Goal: Check status: Check status

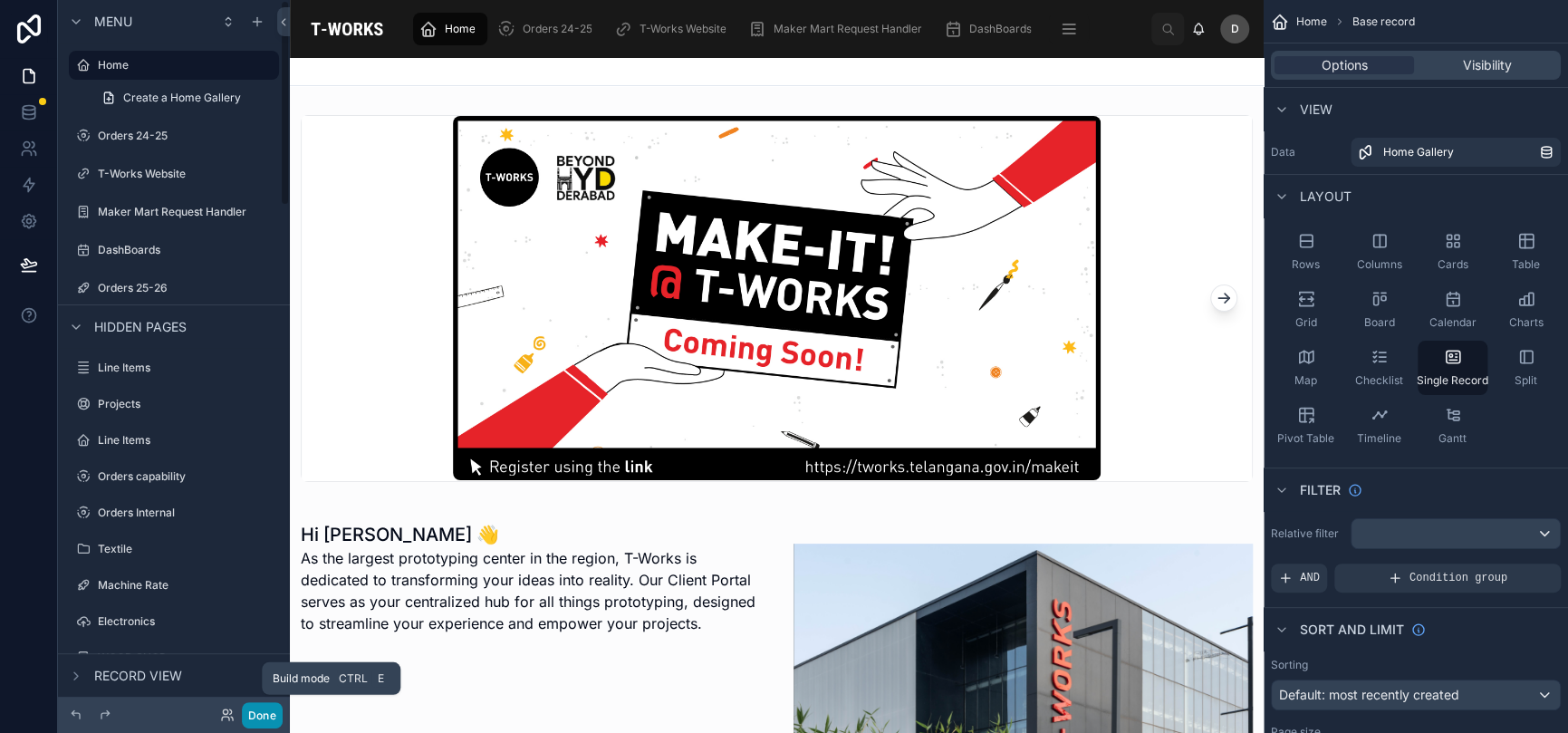
click at [265, 716] on button "Done" at bounding box center [262, 715] width 41 height 26
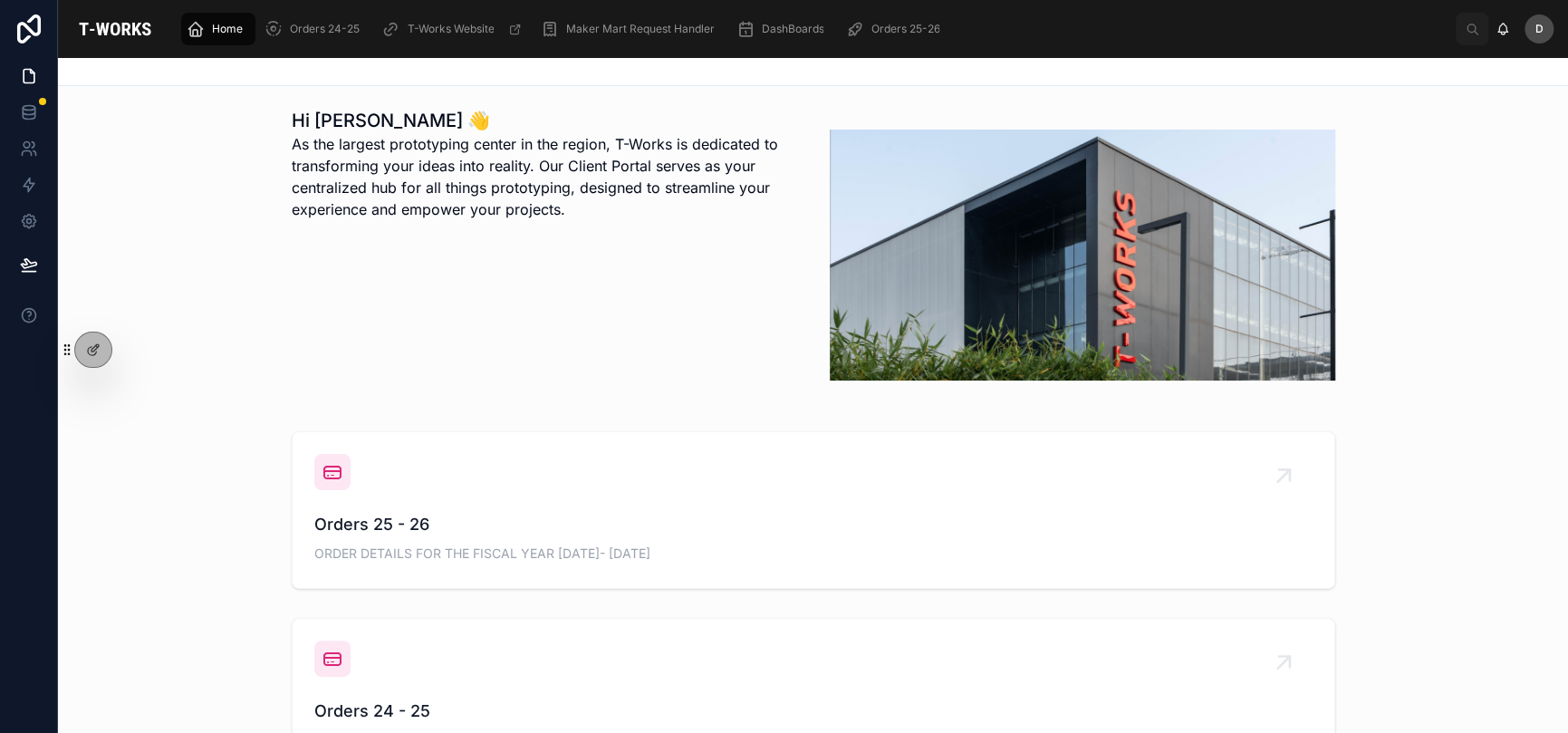
scroll to position [426, 0]
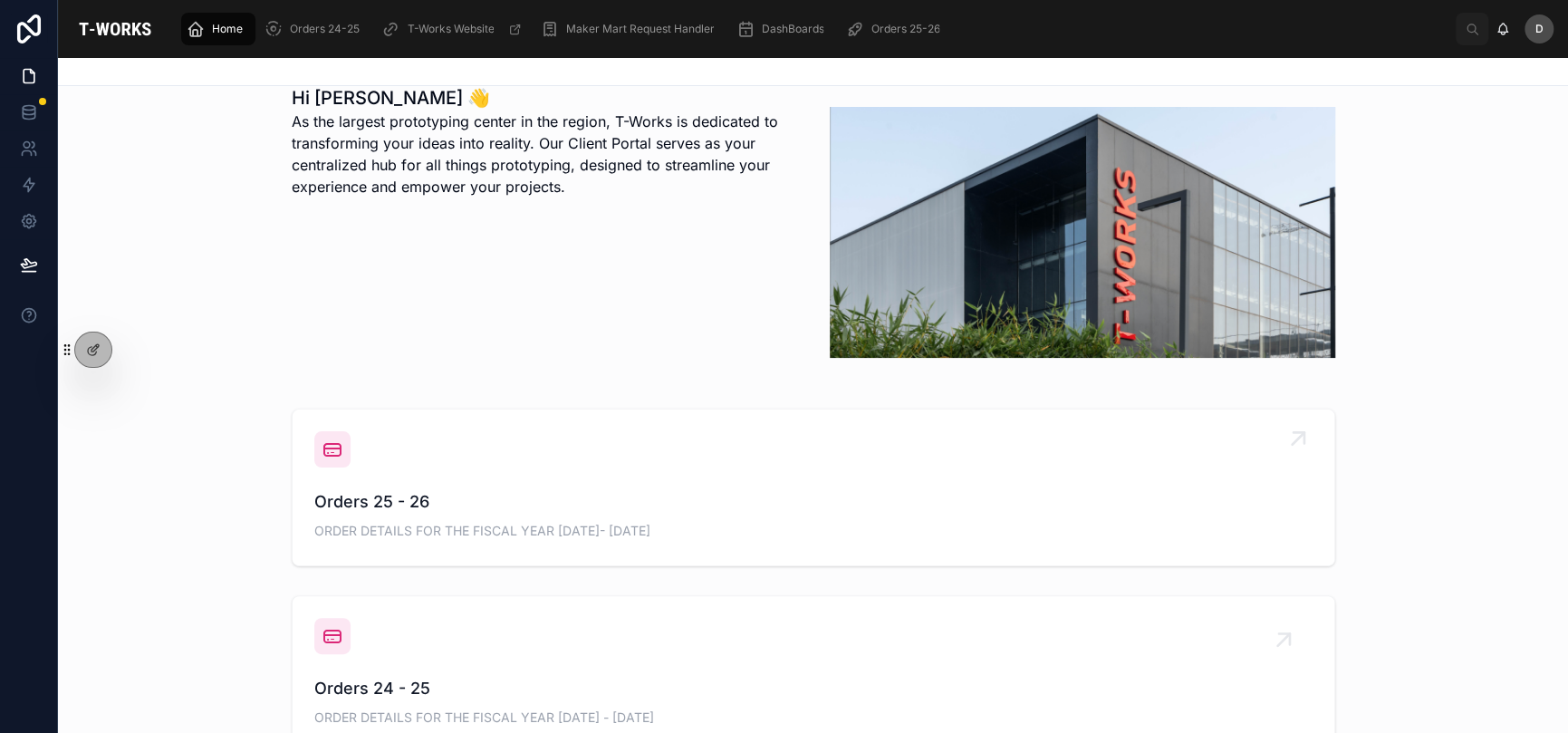
click at [650, 451] on div "Orders 25 - 26 ORDER DETAILS FOR THE FISCAL YEAR [DATE]- [DATE]" at bounding box center [813, 487] width 998 height 113
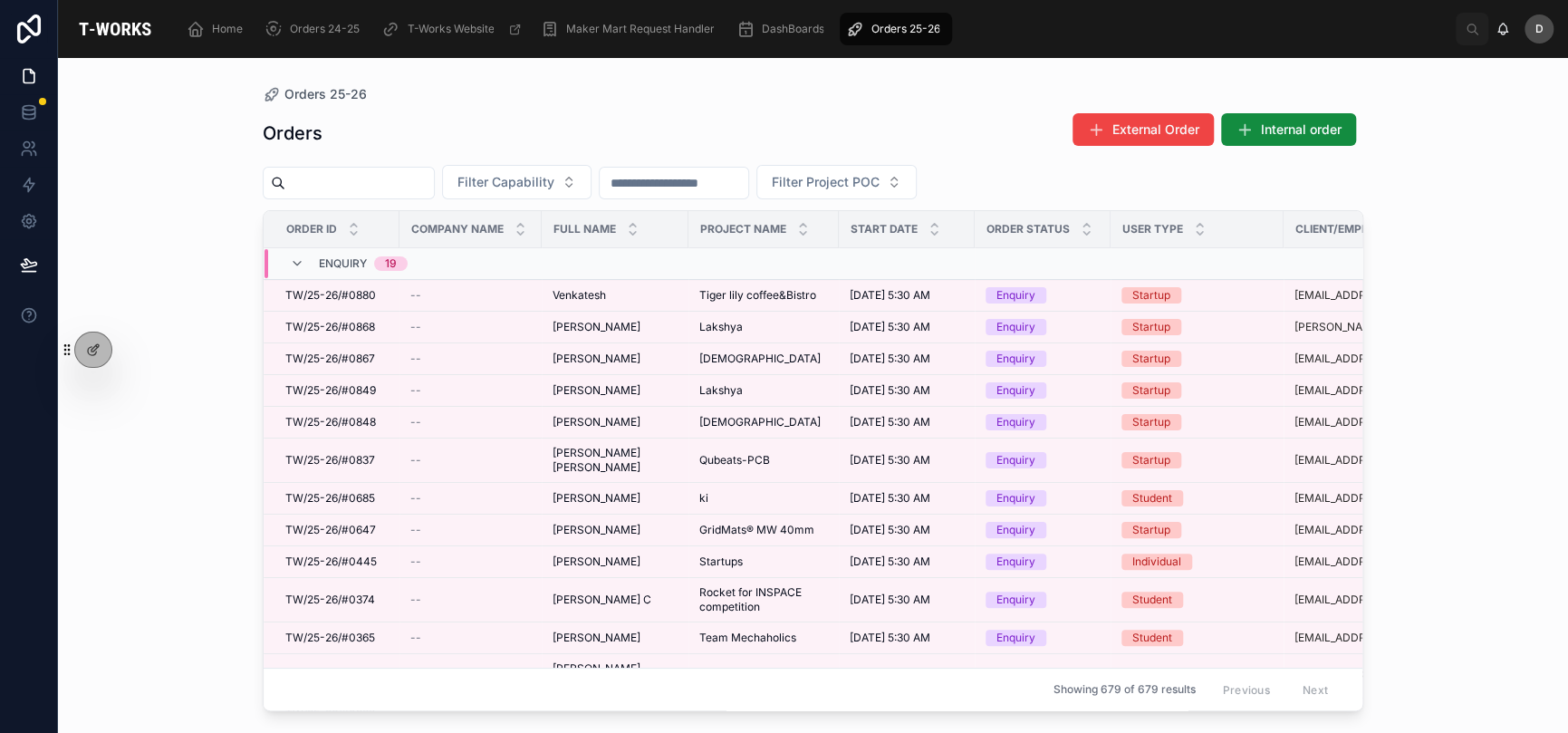
click at [434, 187] on input "text" at bounding box center [360, 183] width 149 height 25
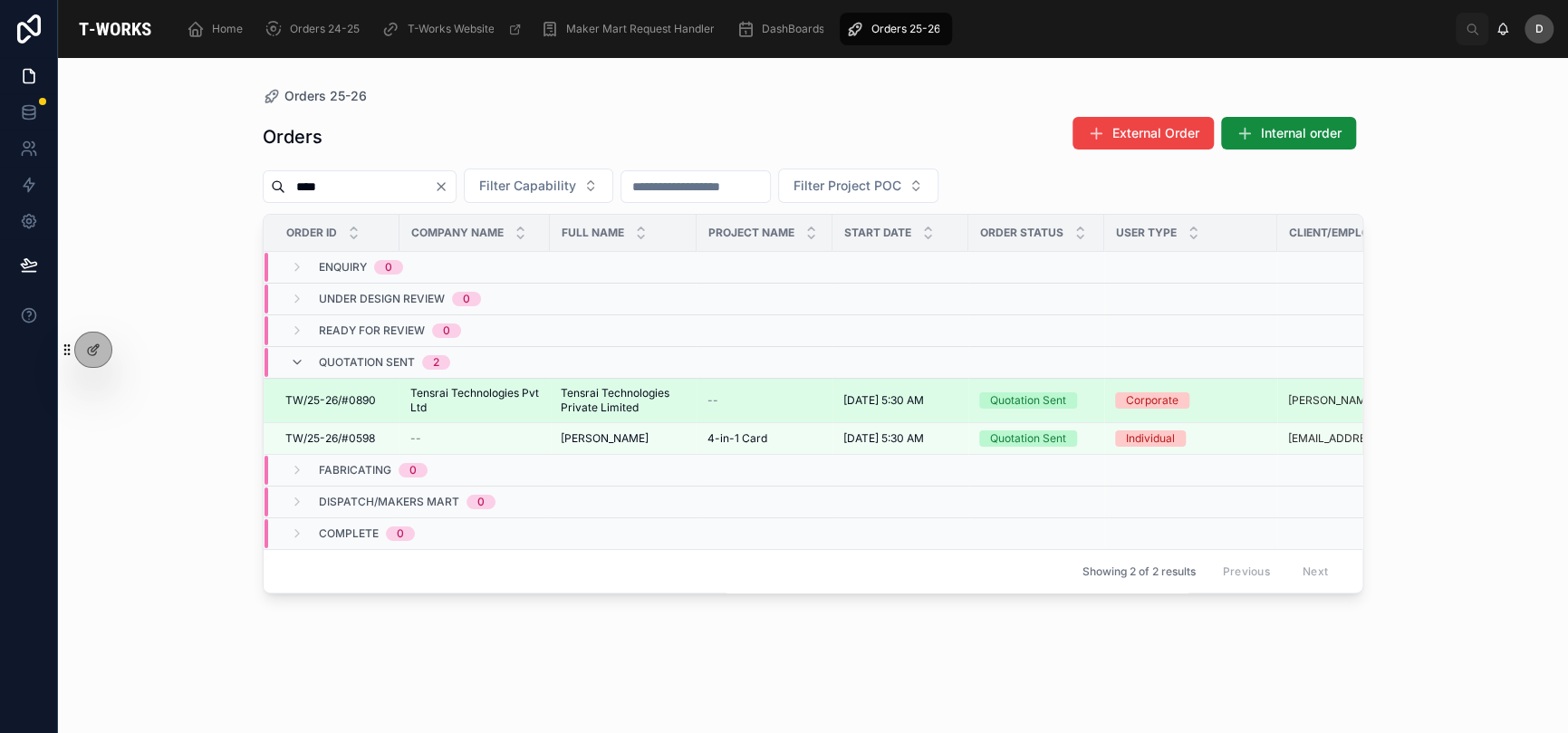
type input "****"
click at [666, 394] on span "Tensrai Technologies Private Limited" at bounding box center [624, 400] width 125 height 29
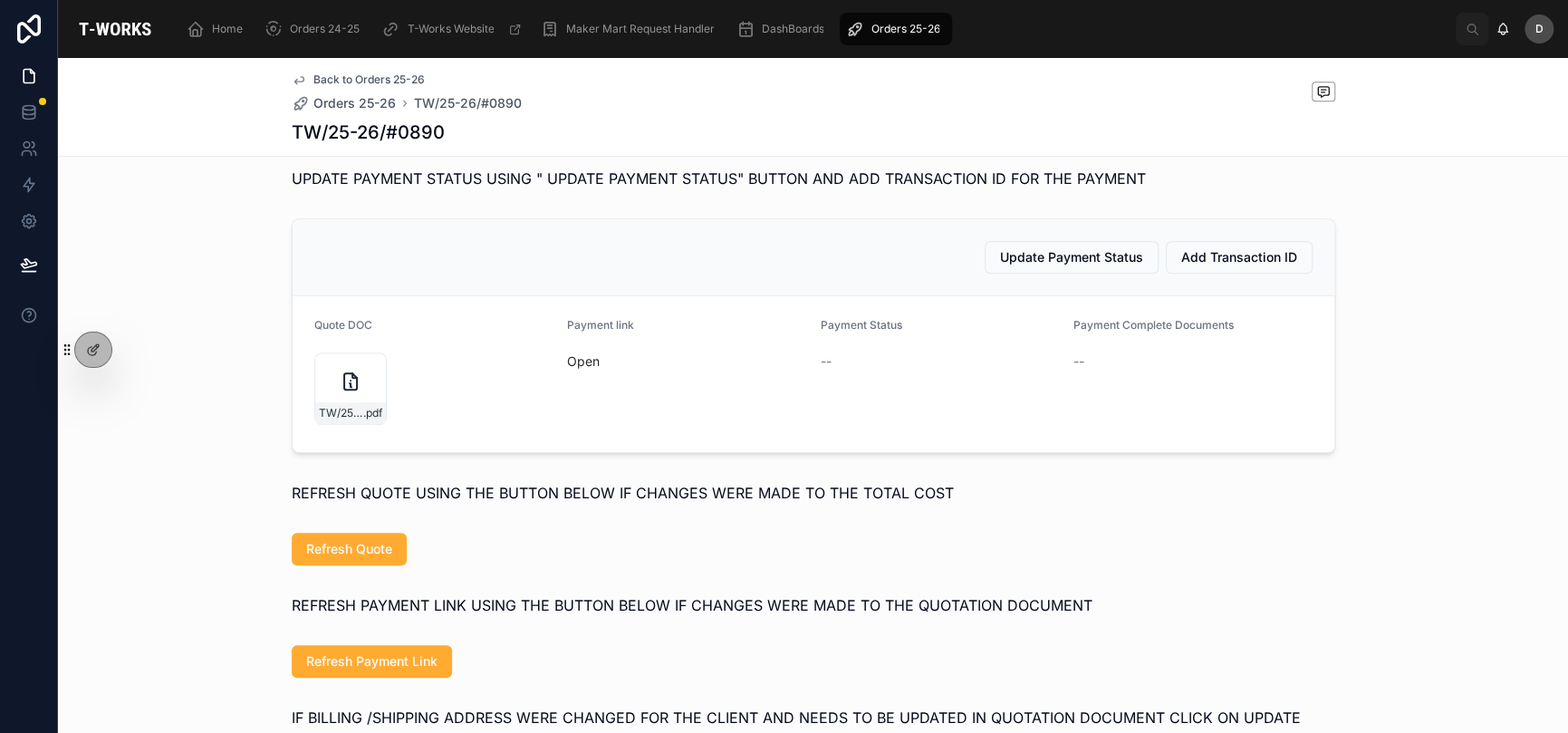
scroll to position [816, 0]
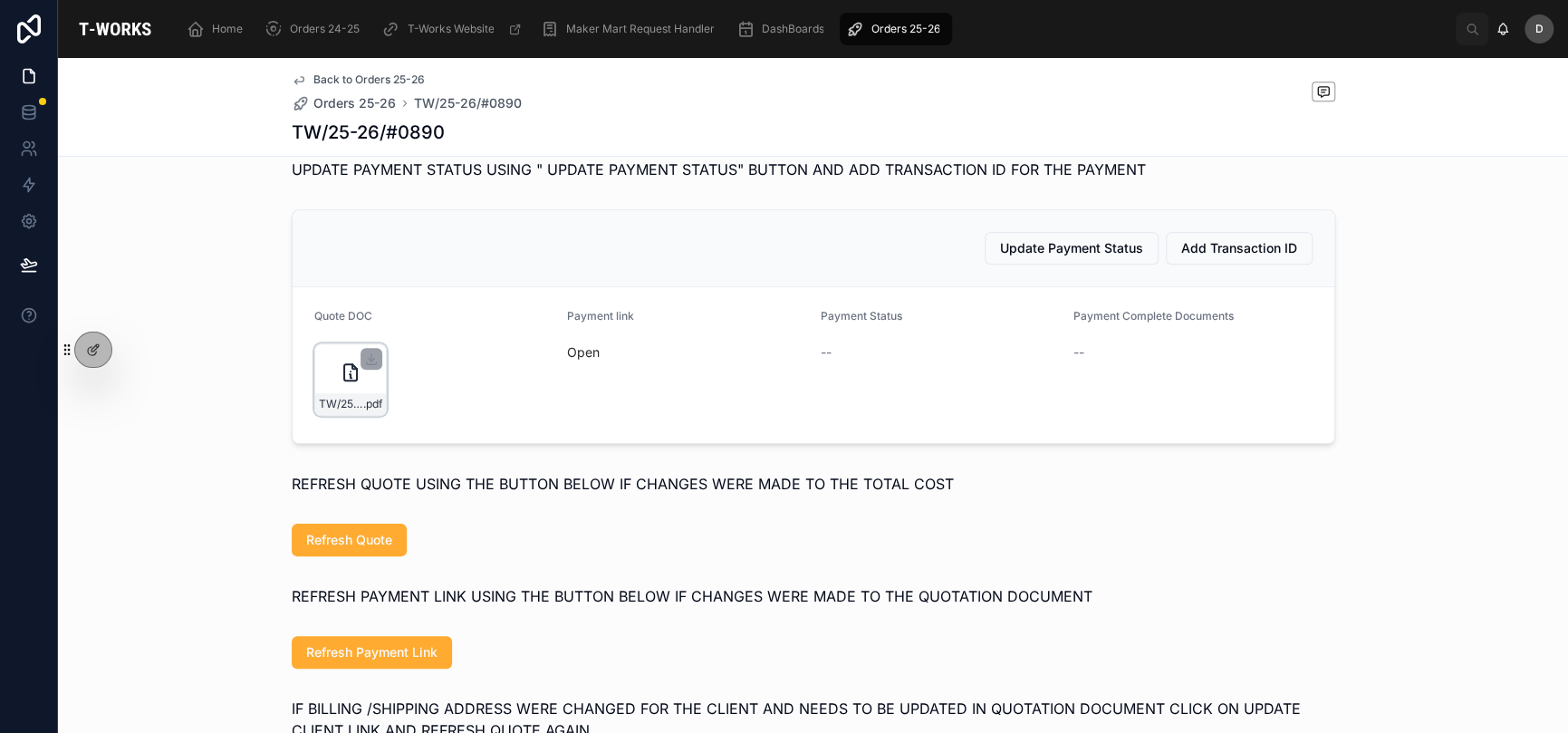
click at [314, 405] on div "TW/25-26/#0890 .pdf" at bounding box center [350, 379] width 72 height 72
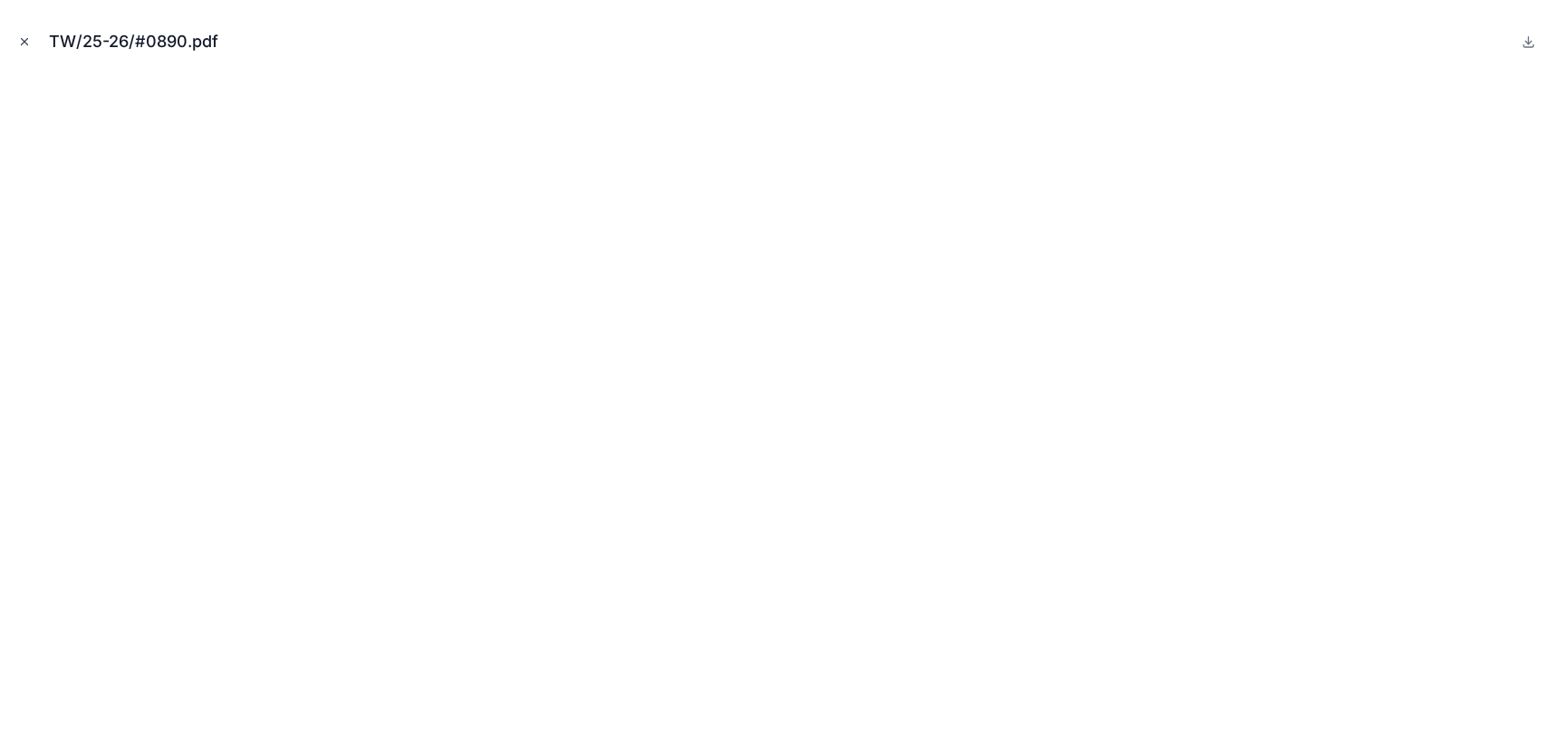
click at [26, 41] on icon "Close modal" at bounding box center [24, 41] width 13 height 13
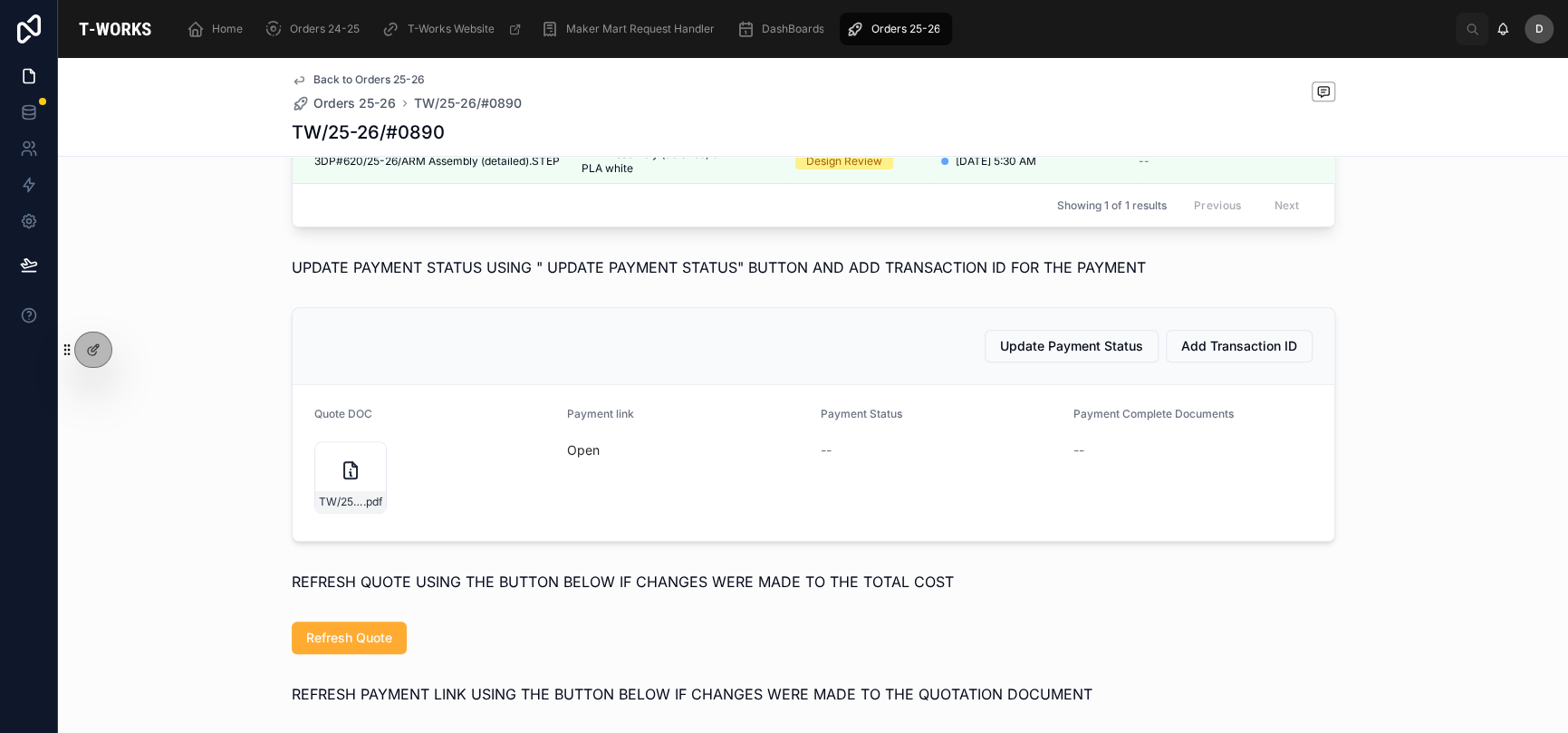
scroll to position [574, 0]
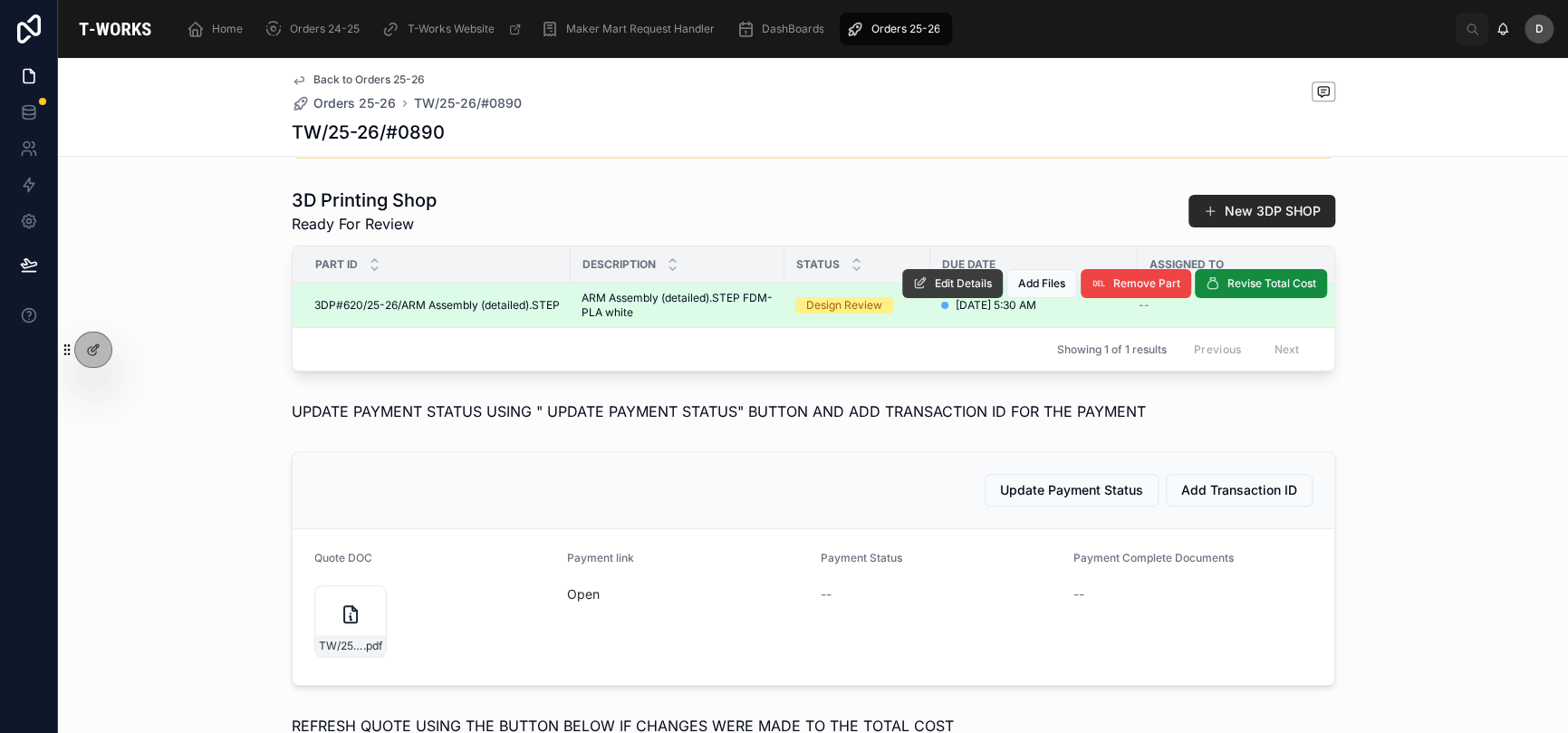
click at [935, 291] on span "Edit Details" at bounding box center [963, 284] width 57 height 14
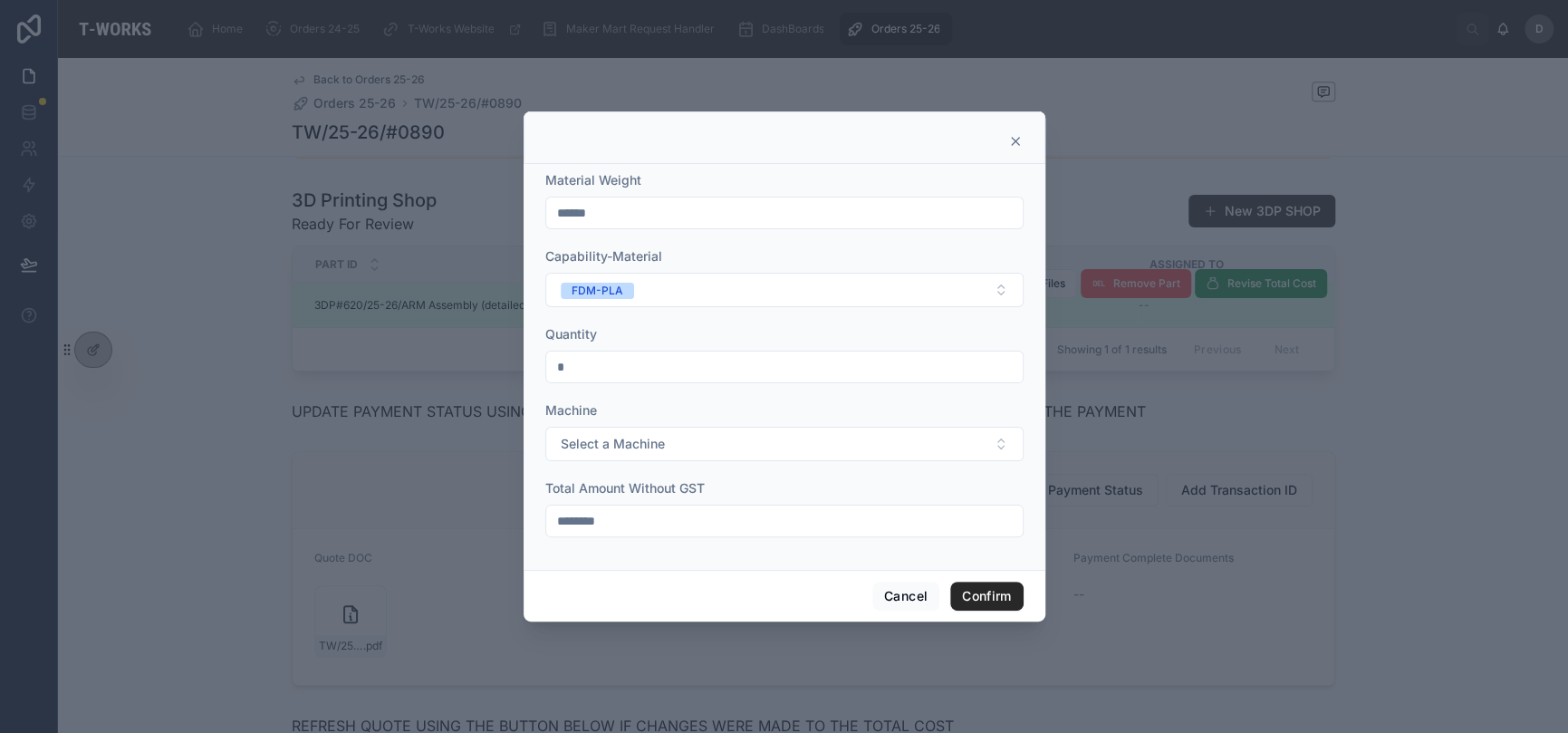
click at [1014, 148] on icon at bounding box center [1015, 141] width 14 height 14
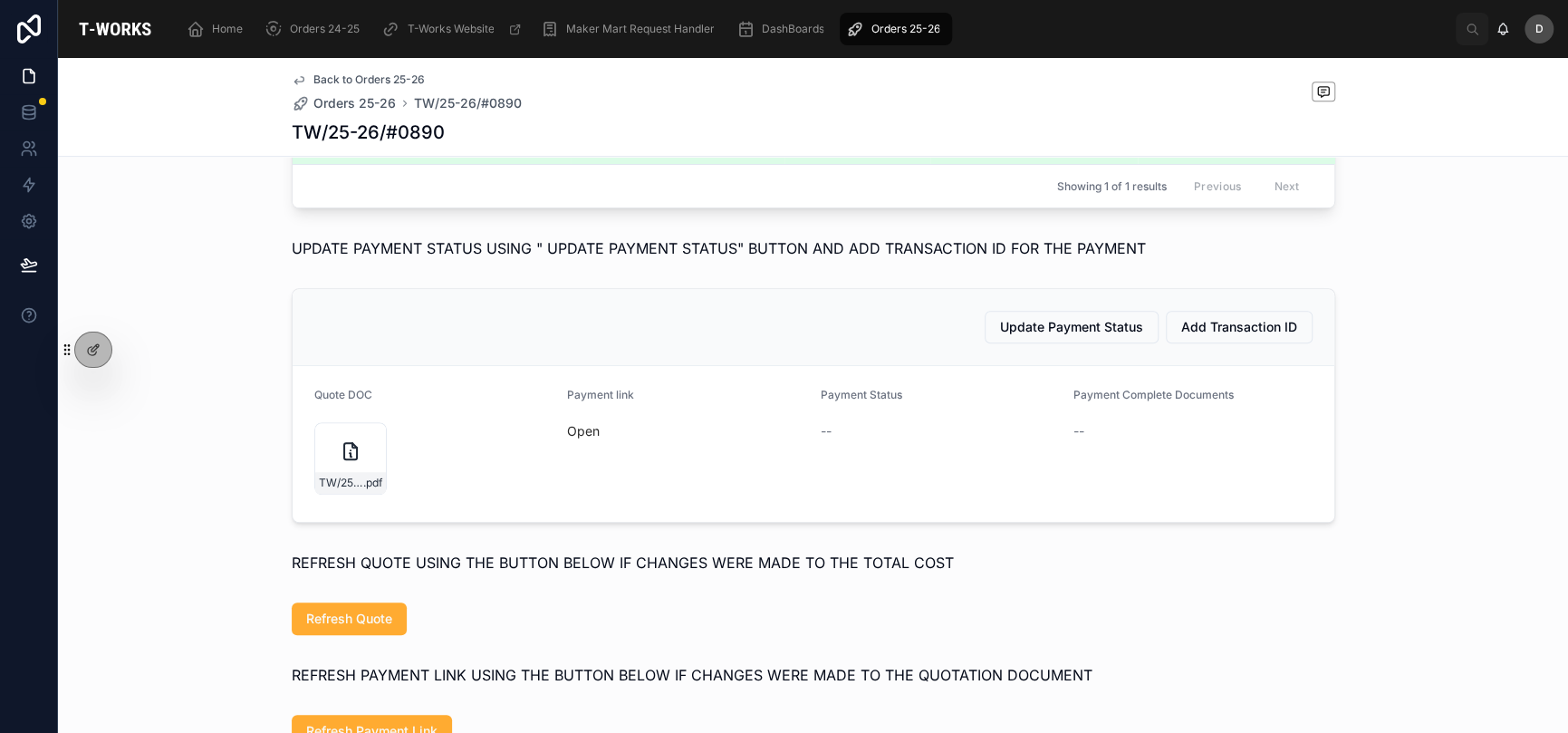
scroll to position [785, 0]
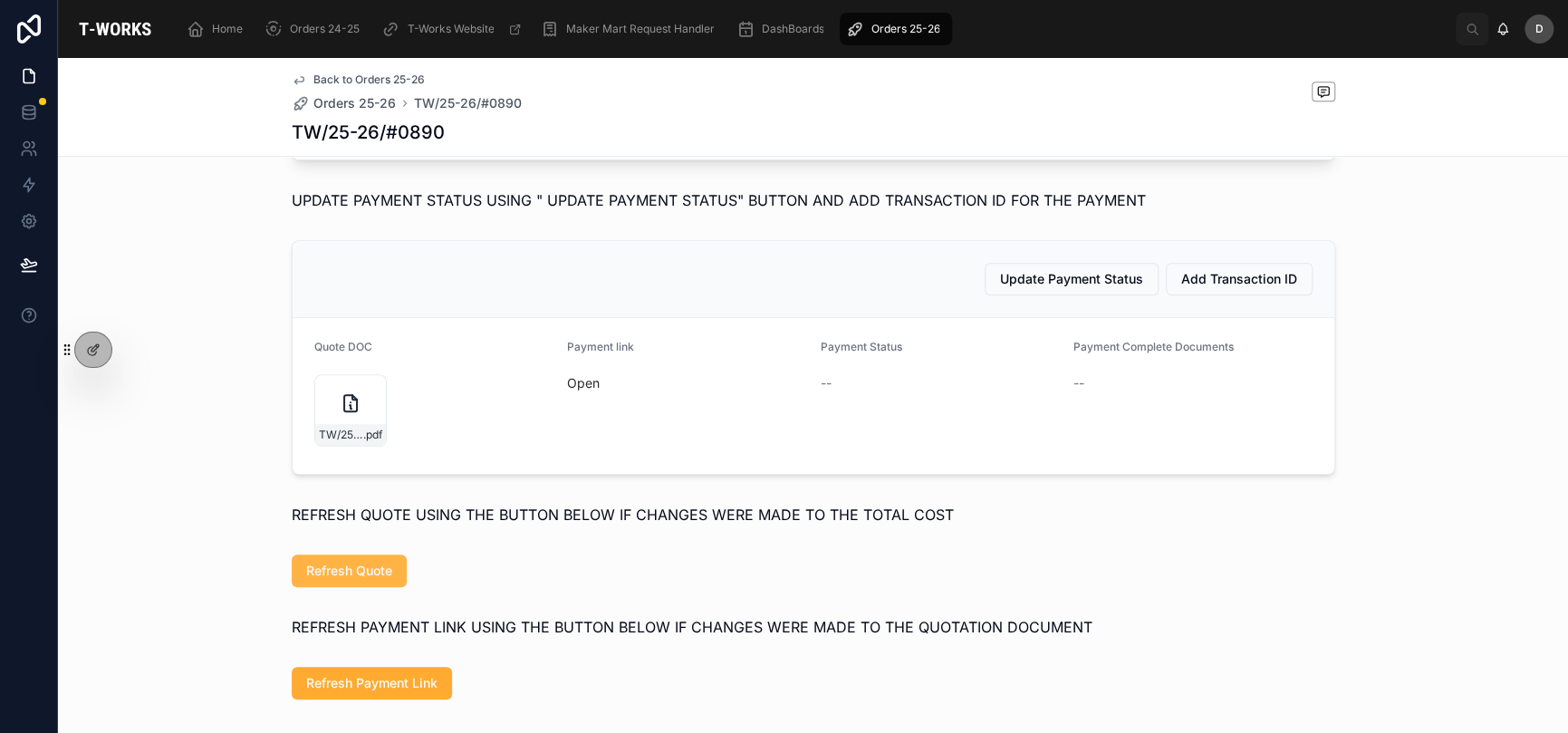
click at [342, 580] on span "Refresh Quote" at bounding box center [349, 571] width 86 height 18
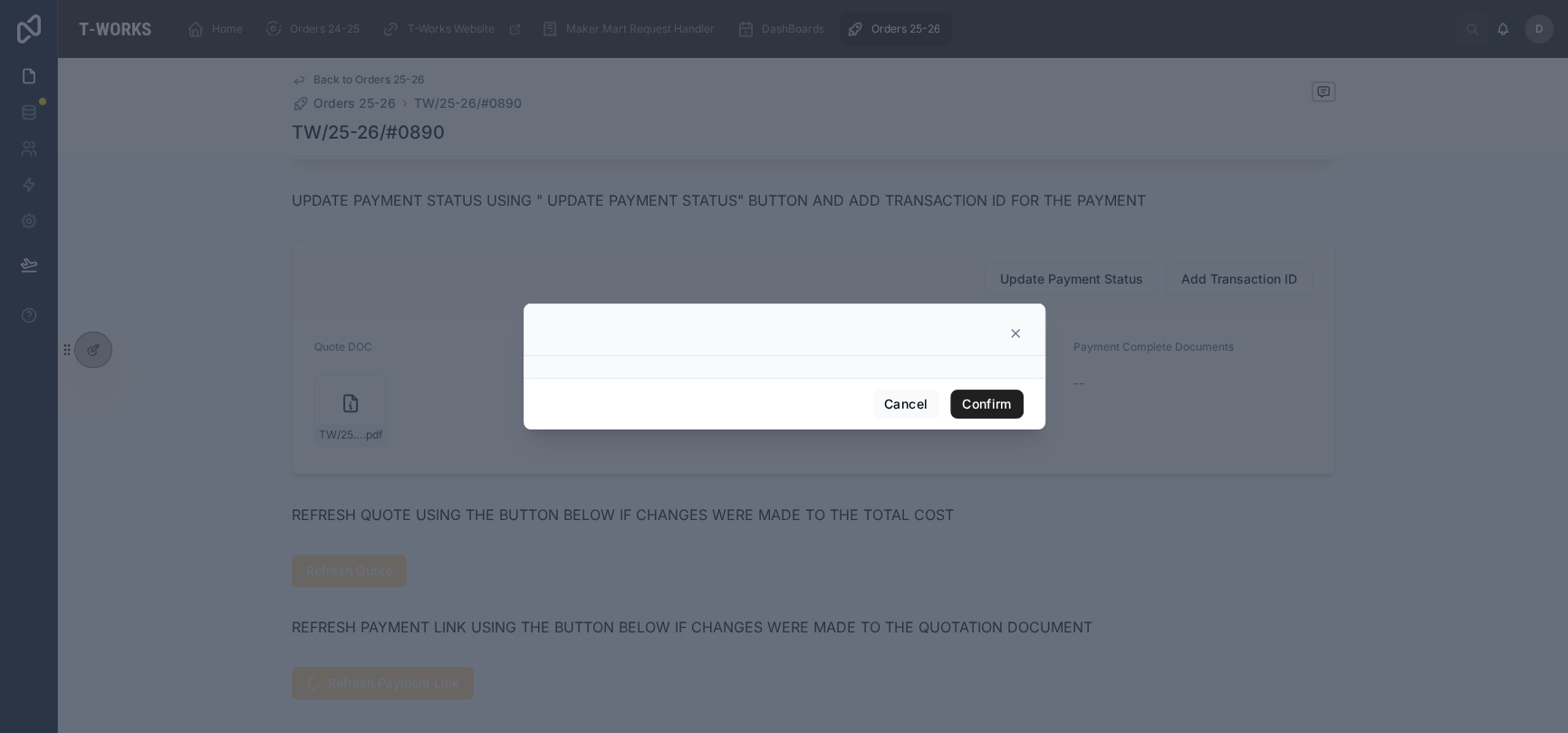
click at [981, 417] on button "Confirm" at bounding box center [987, 404] width 72 height 29
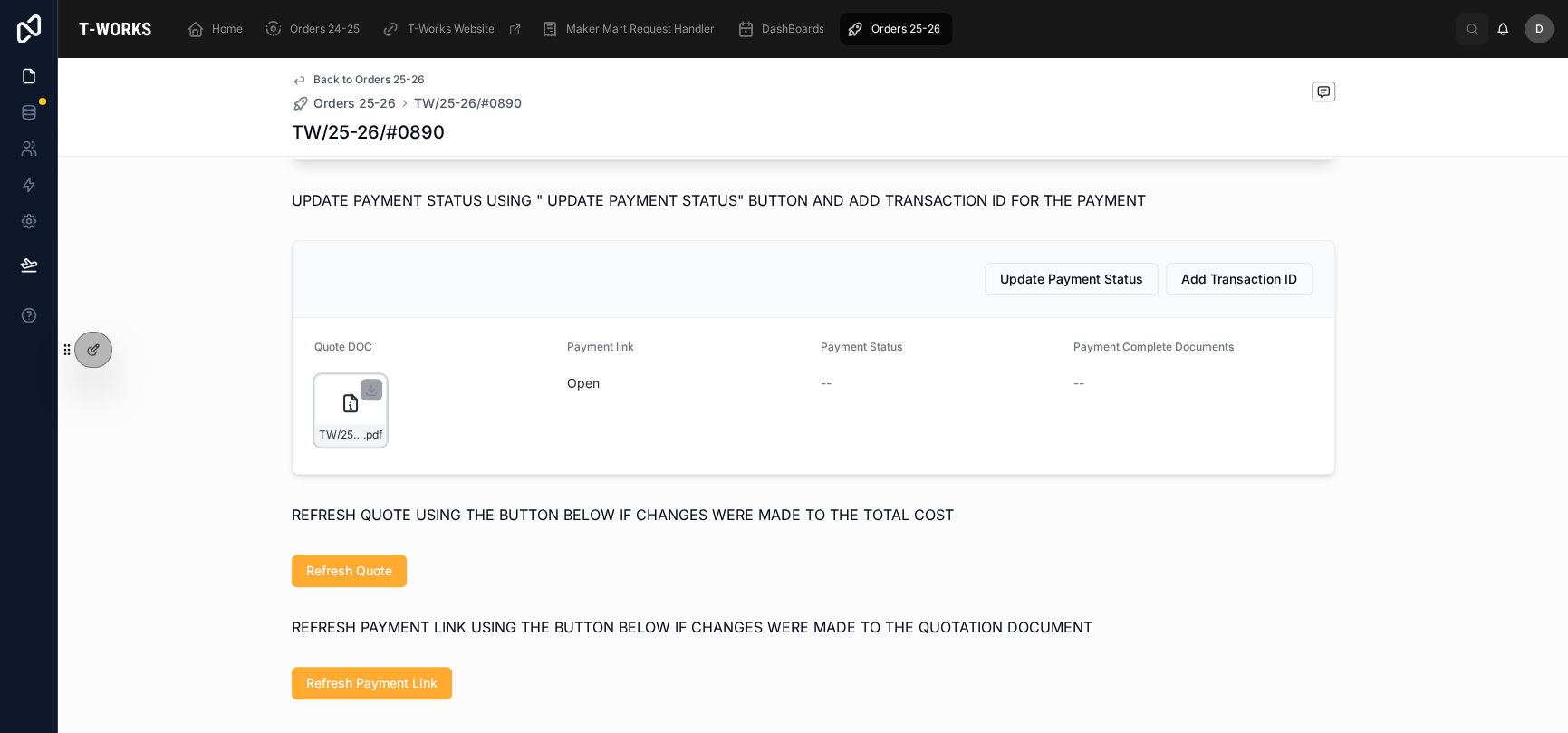
click at [317, 447] on div "TW/25-26/#0890 .pdf" at bounding box center [350, 410] width 72 height 72
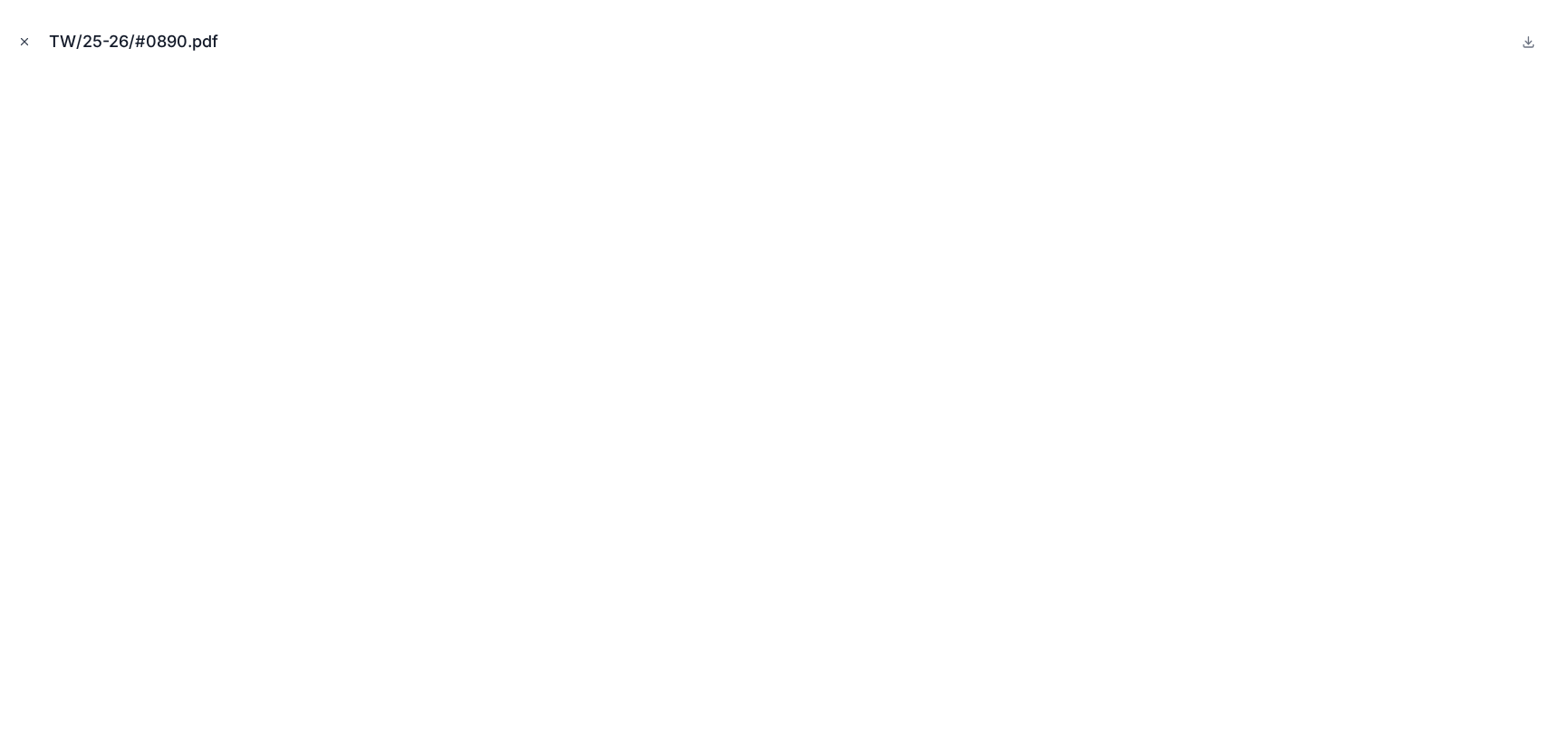
click at [26, 48] on button "Close modal" at bounding box center [24, 41] width 20 height 20
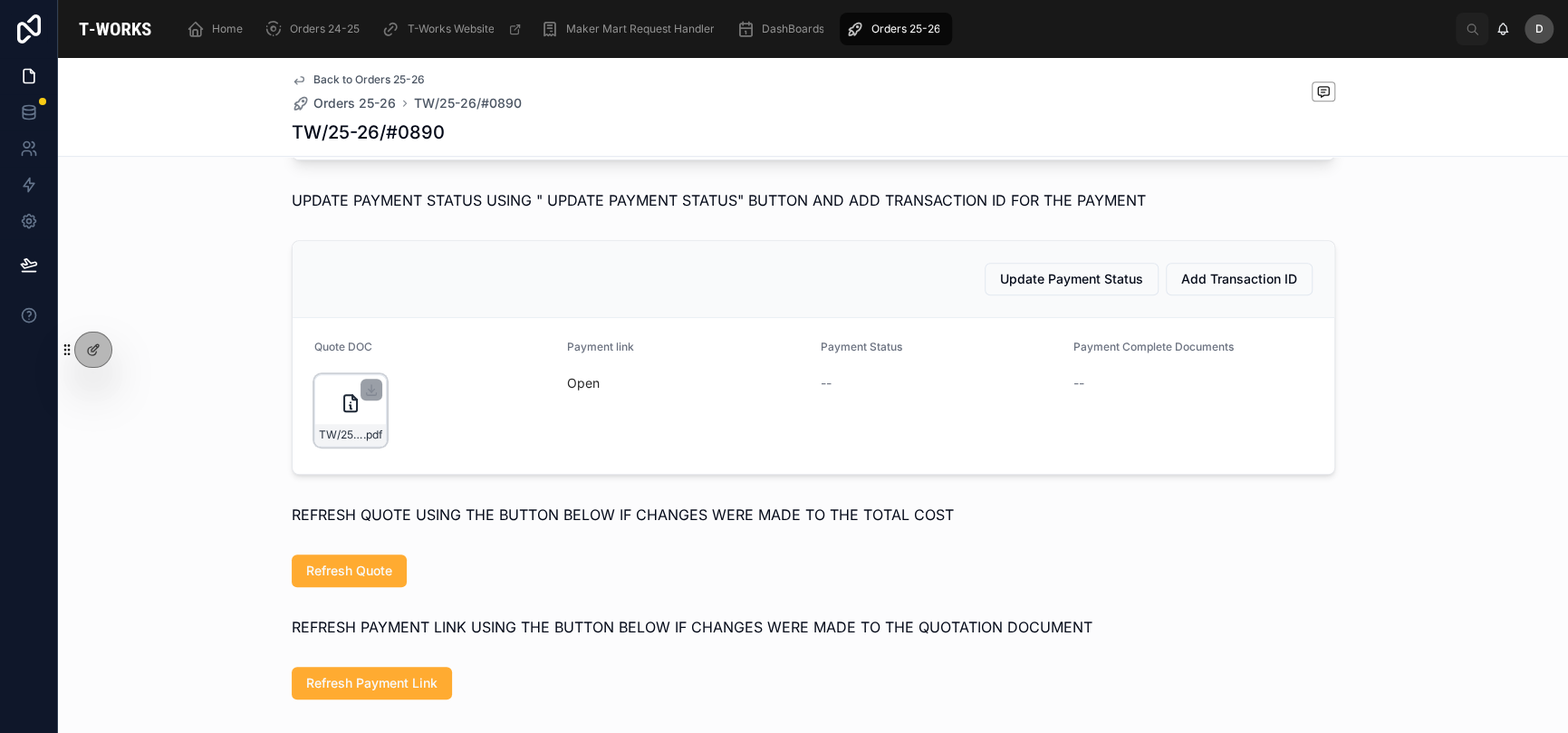
click at [341, 414] on icon at bounding box center [350, 403] width 22 height 22
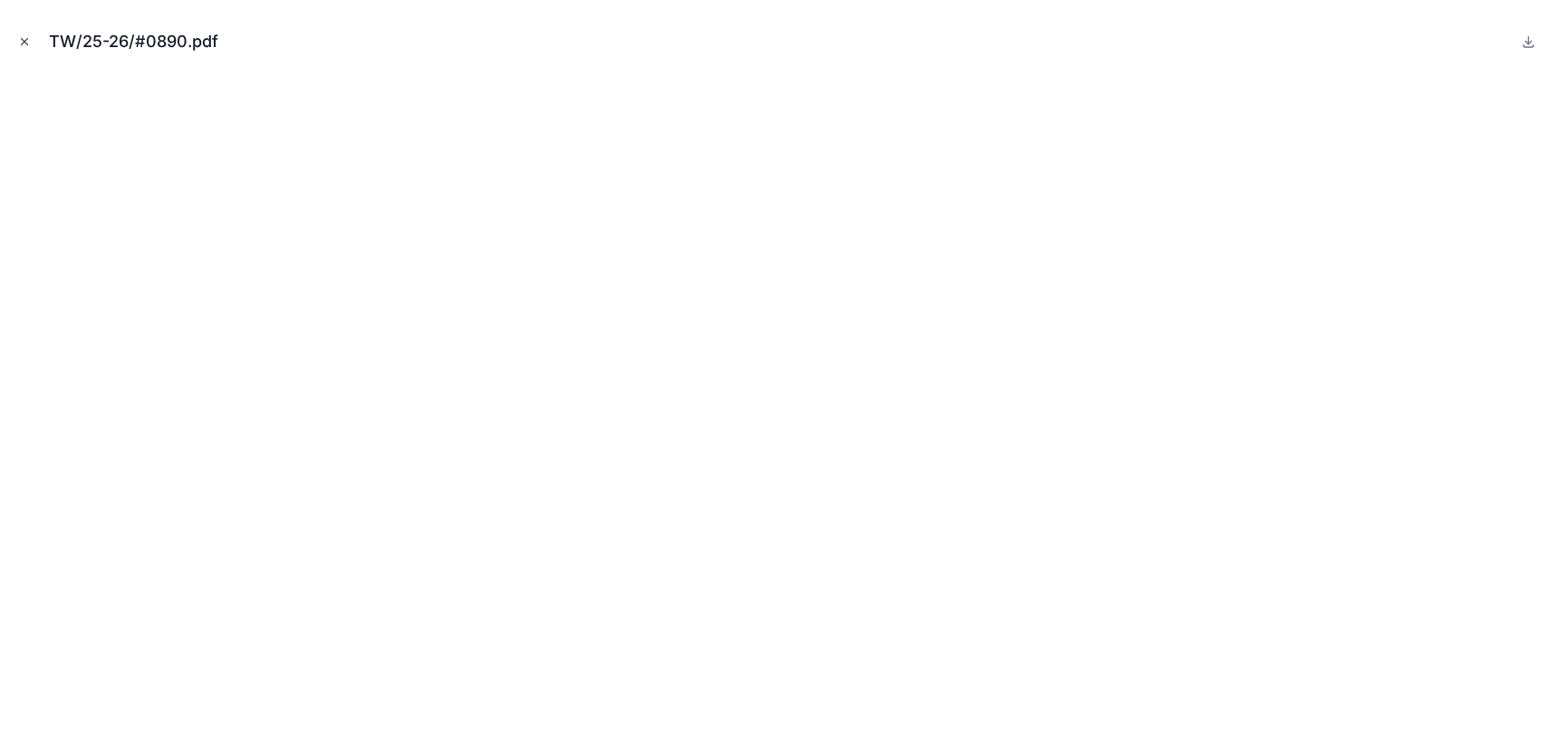
click at [25, 45] on icon "Close modal" at bounding box center [24, 41] width 13 height 13
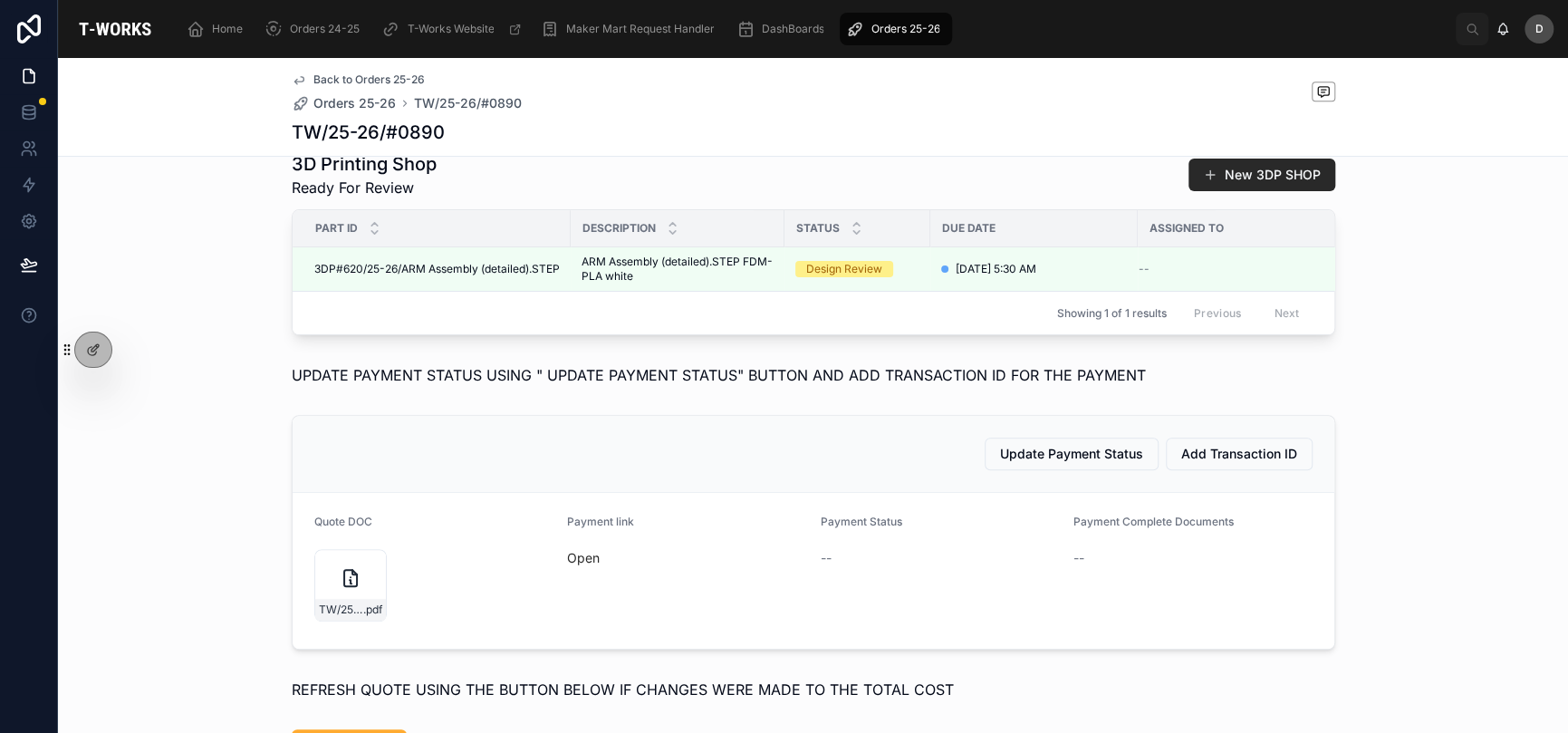
scroll to position [574, 0]
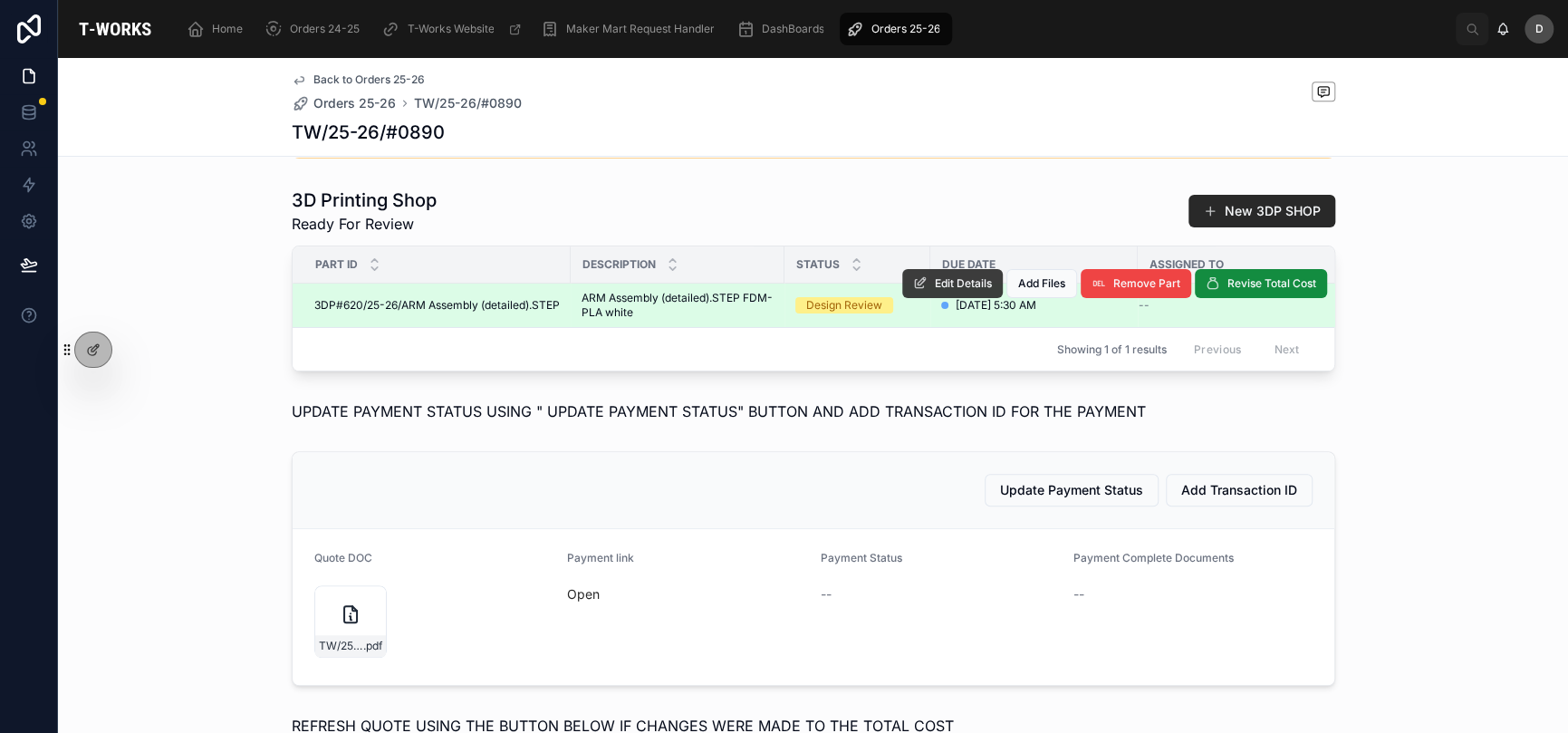
click at [951, 291] on span "Edit Details" at bounding box center [963, 284] width 57 height 14
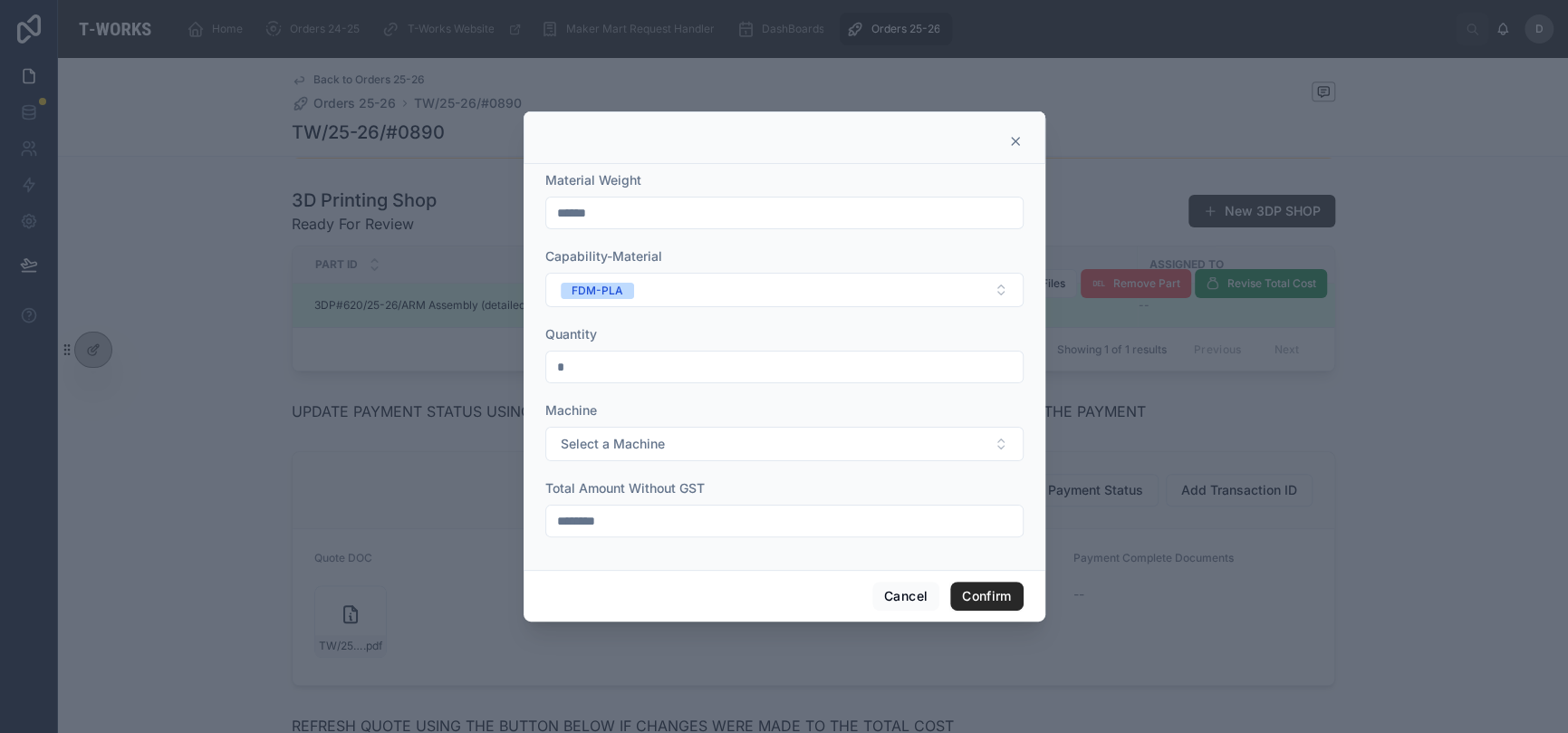
click at [1018, 143] on icon at bounding box center [1015, 141] width 14 height 14
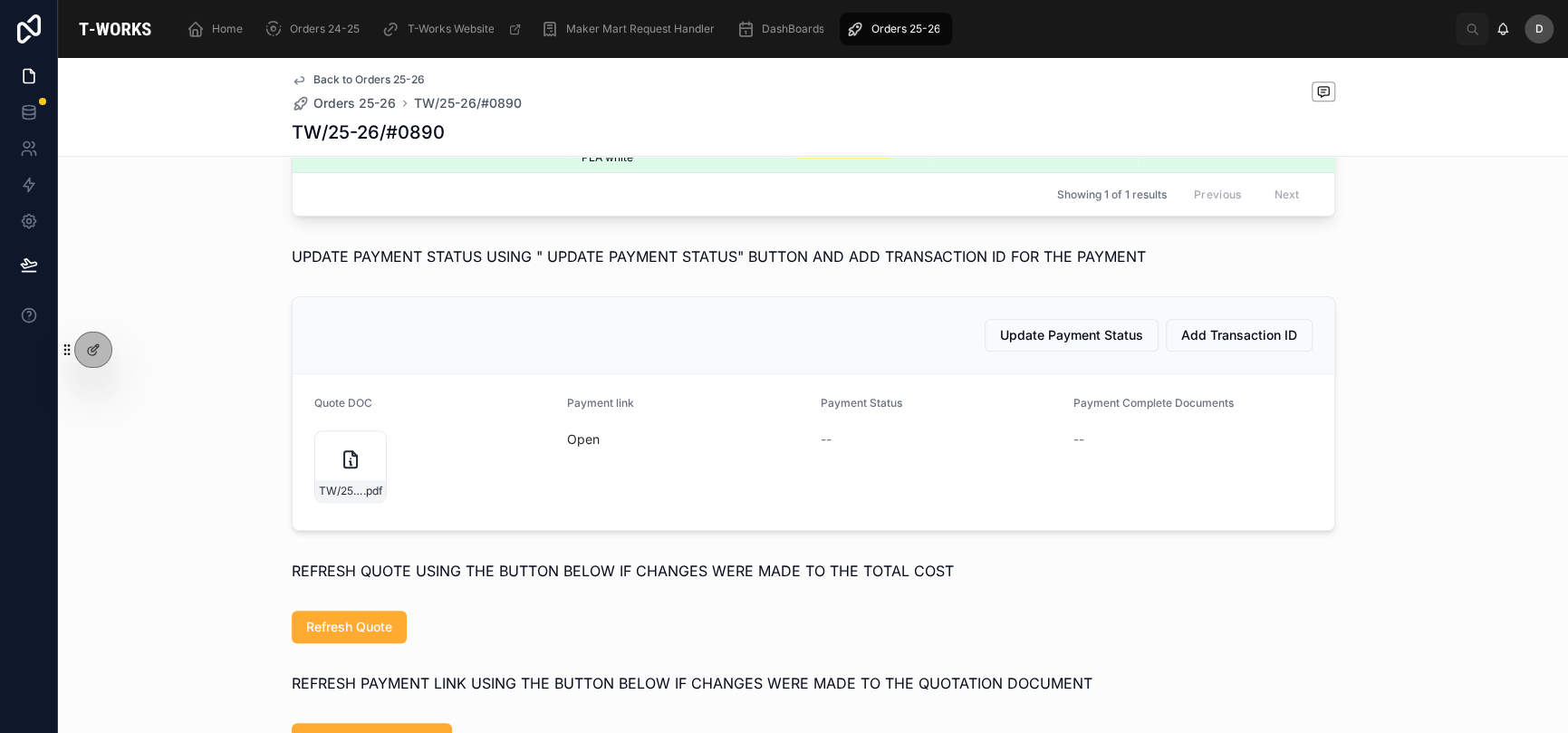
scroll to position [785, 0]
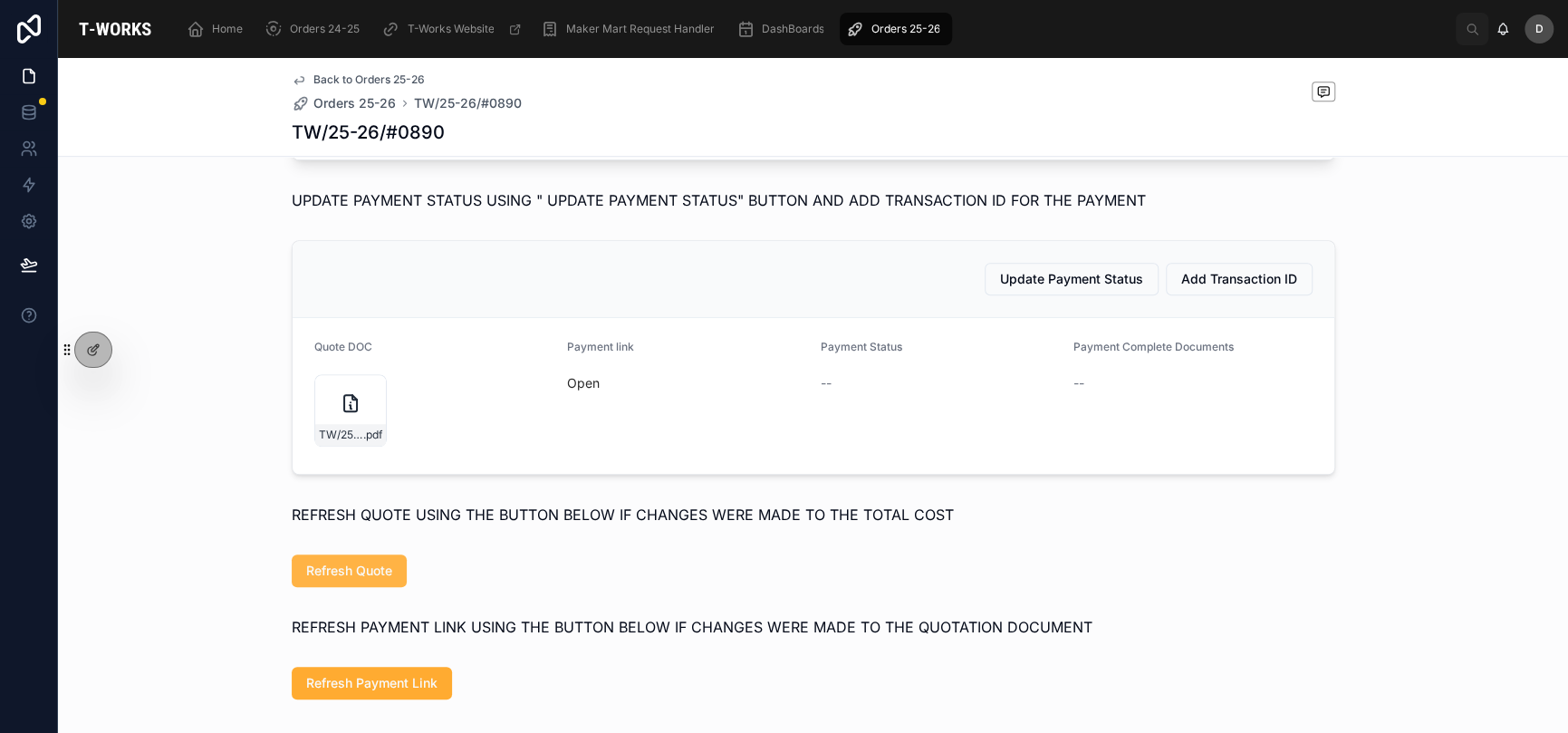
click at [352, 580] on span "Refresh Quote" at bounding box center [349, 571] width 86 height 18
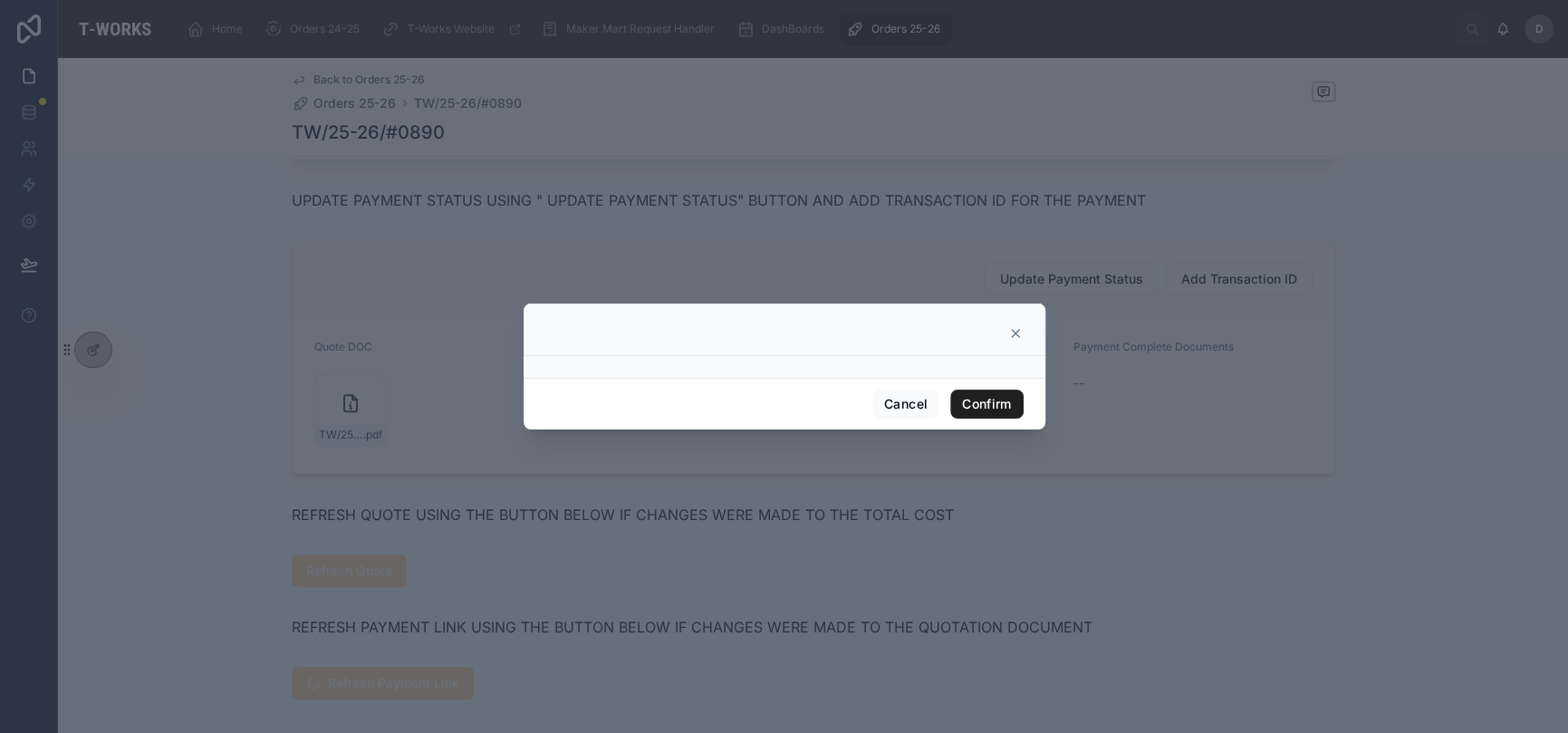
click at [990, 406] on button "Confirm" at bounding box center [987, 404] width 72 height 29
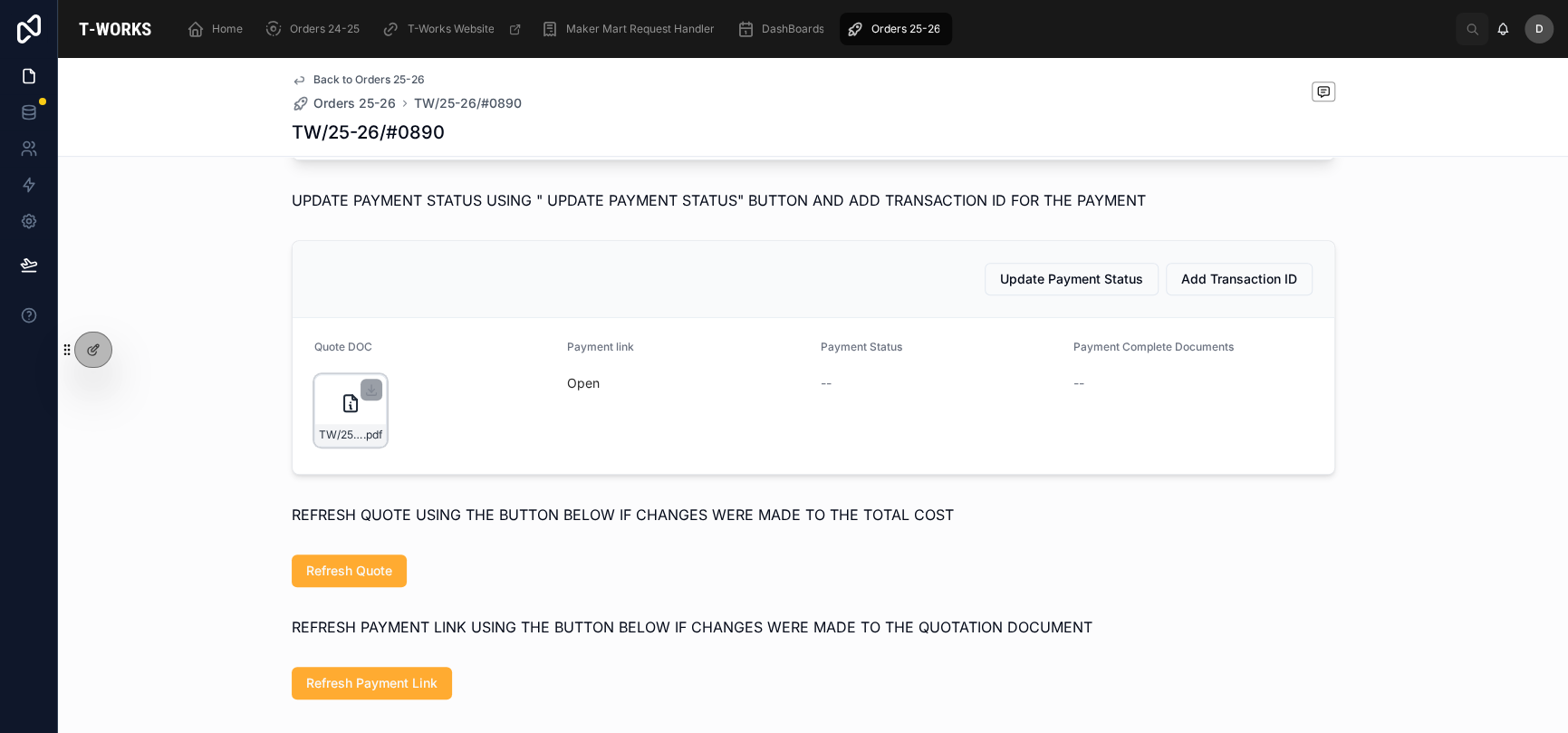
click at [326, 446] on div "TW/25-26/#0890 .pdf" at bounding box center [350, 410] width 72 height 72
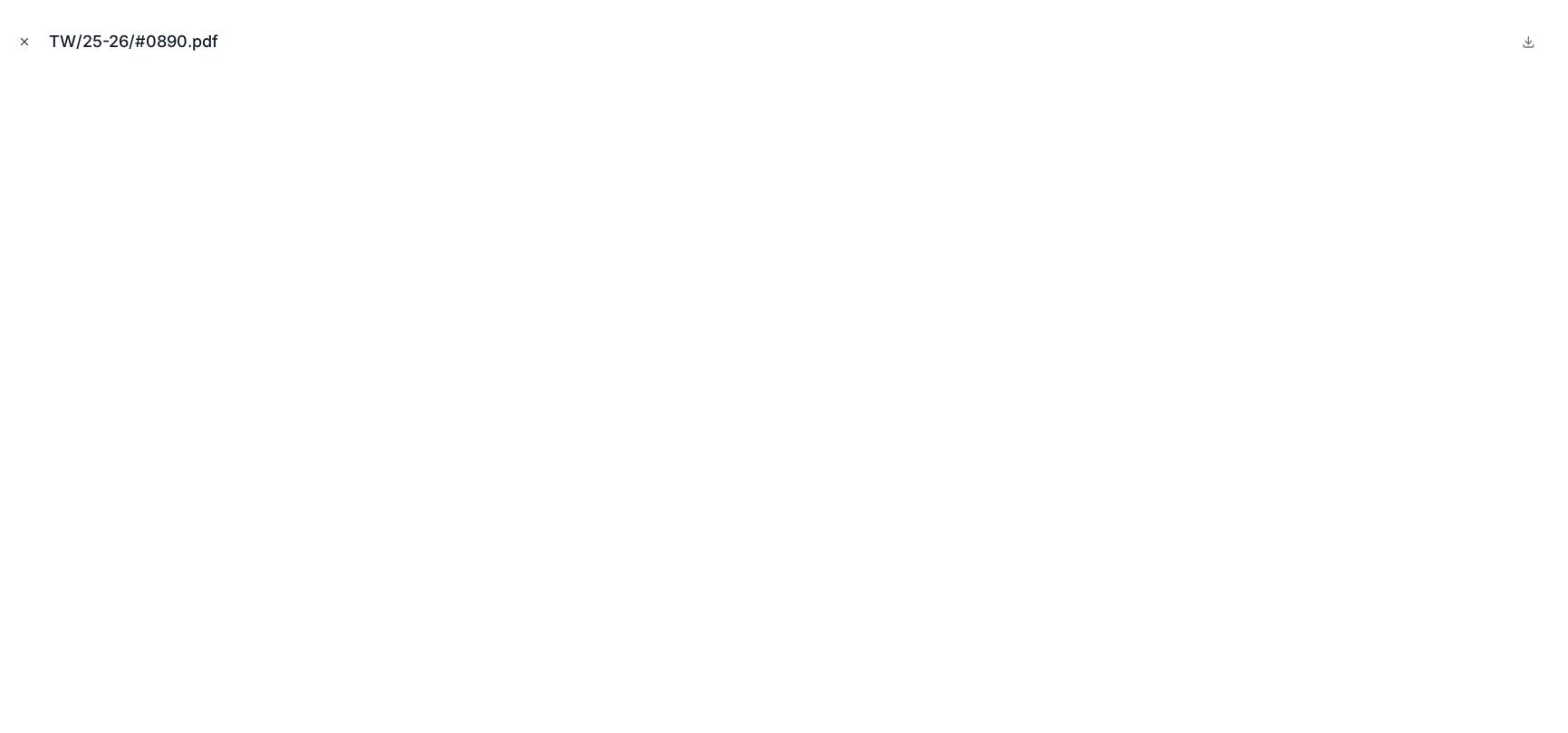
click at [29, 36] on icon "Close modal" at bounding box center [24, 41] width 13 height 13
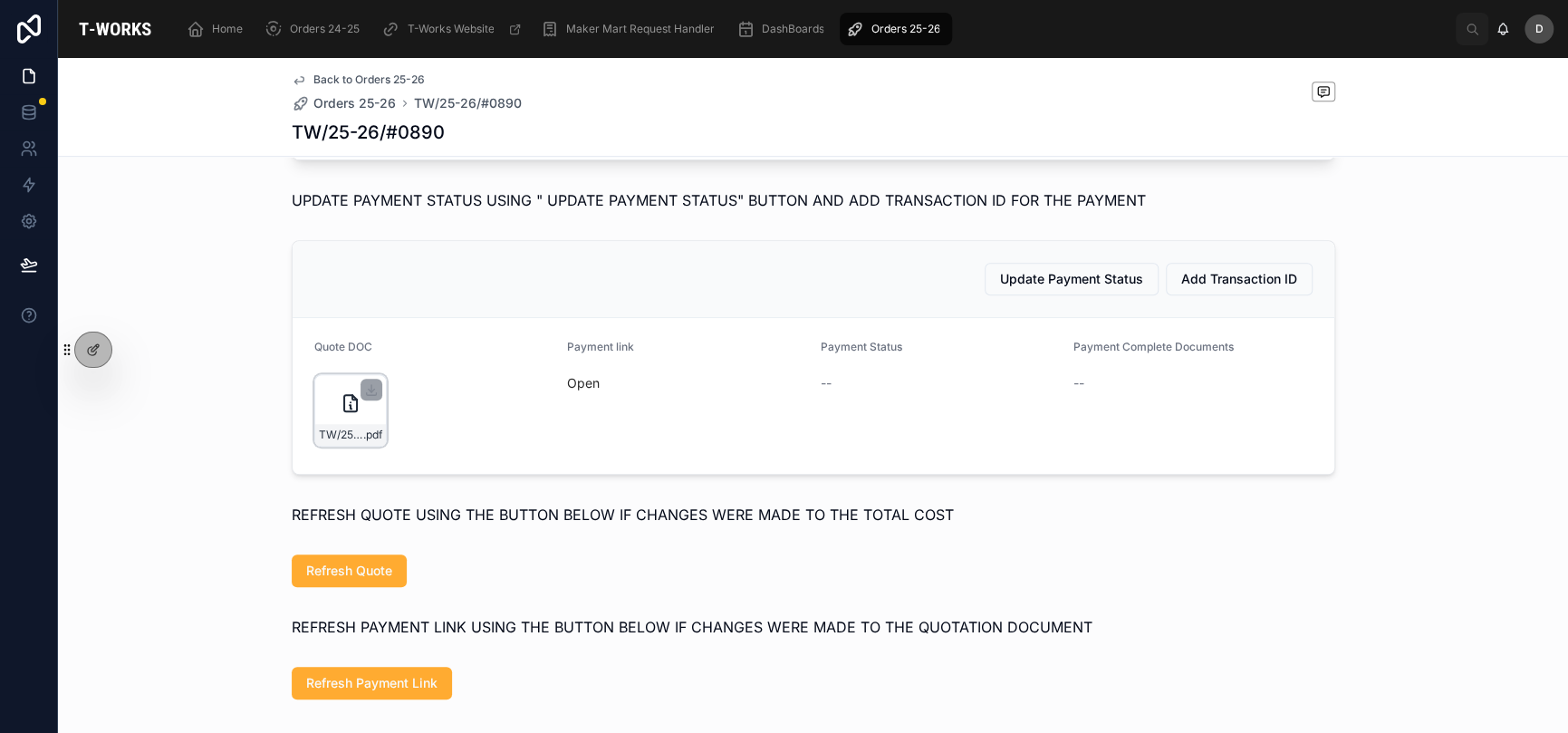
click at [318, 447] on div "TW/25-26/#0890 .pdf" at bounding box center [350, 410] width 72 height 72
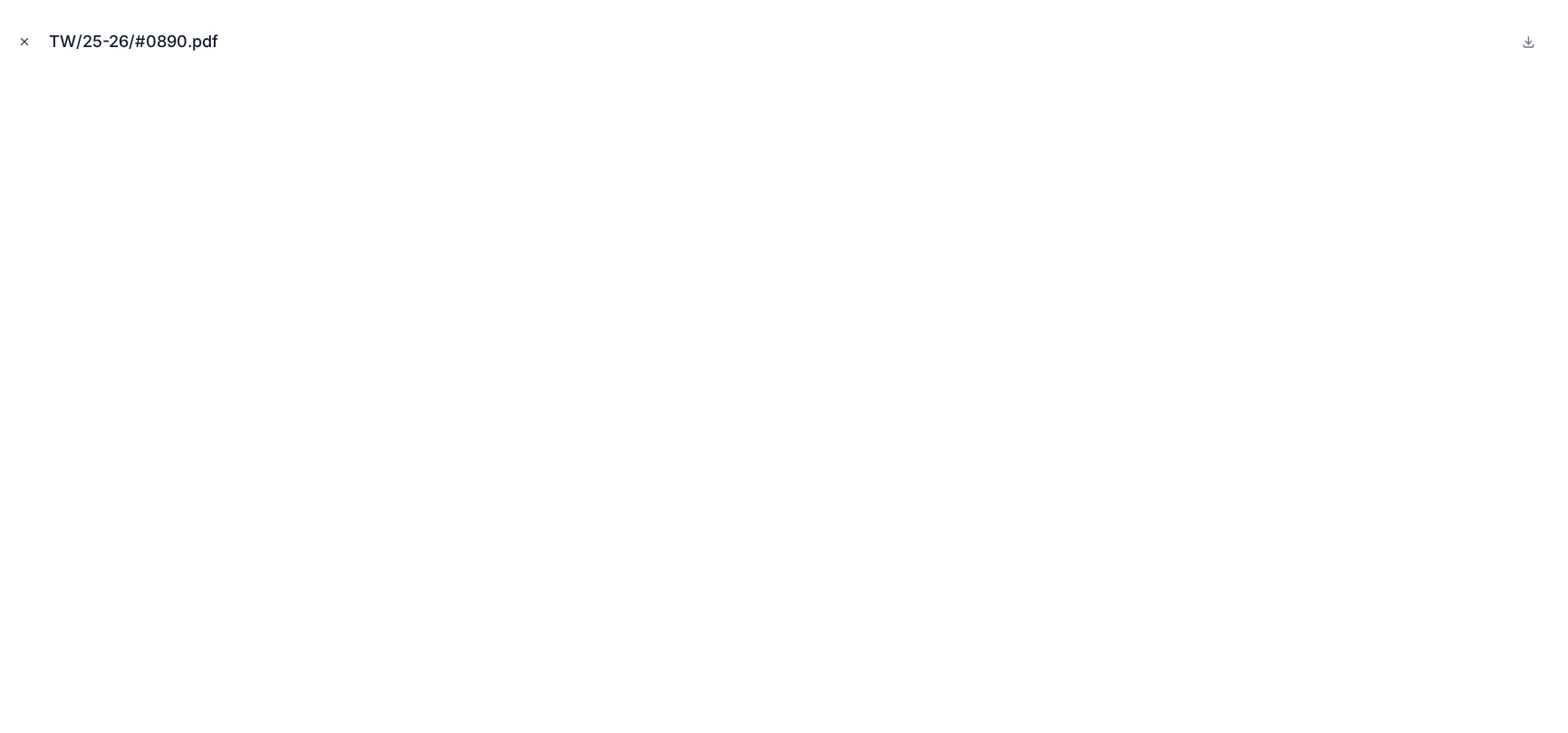
click at [30, 43] on icon "Close modal" at bounding box center [24, 41] width 13 height 13
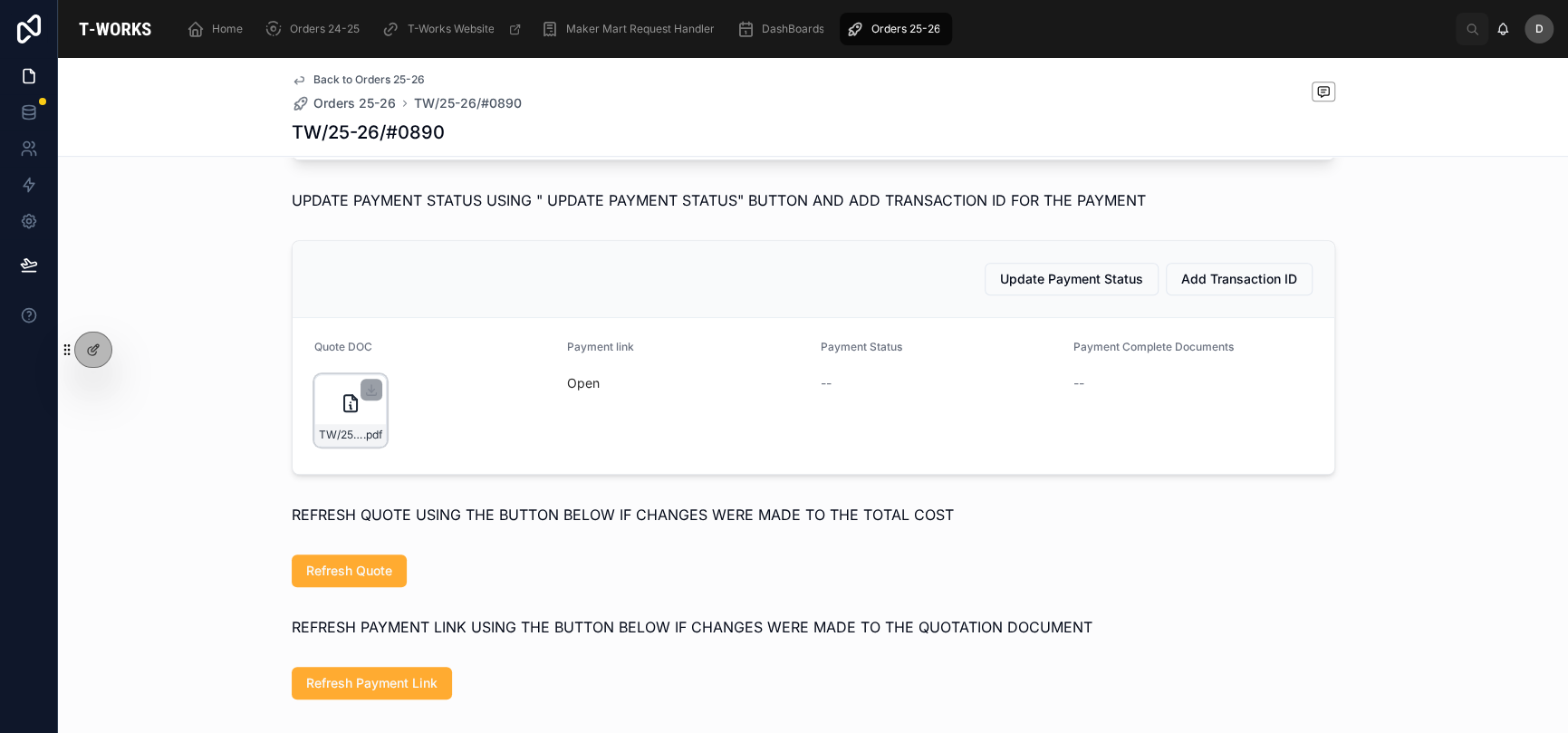
click at [339, 414] on icon at bounding box center [350, 403] width 22 height 22
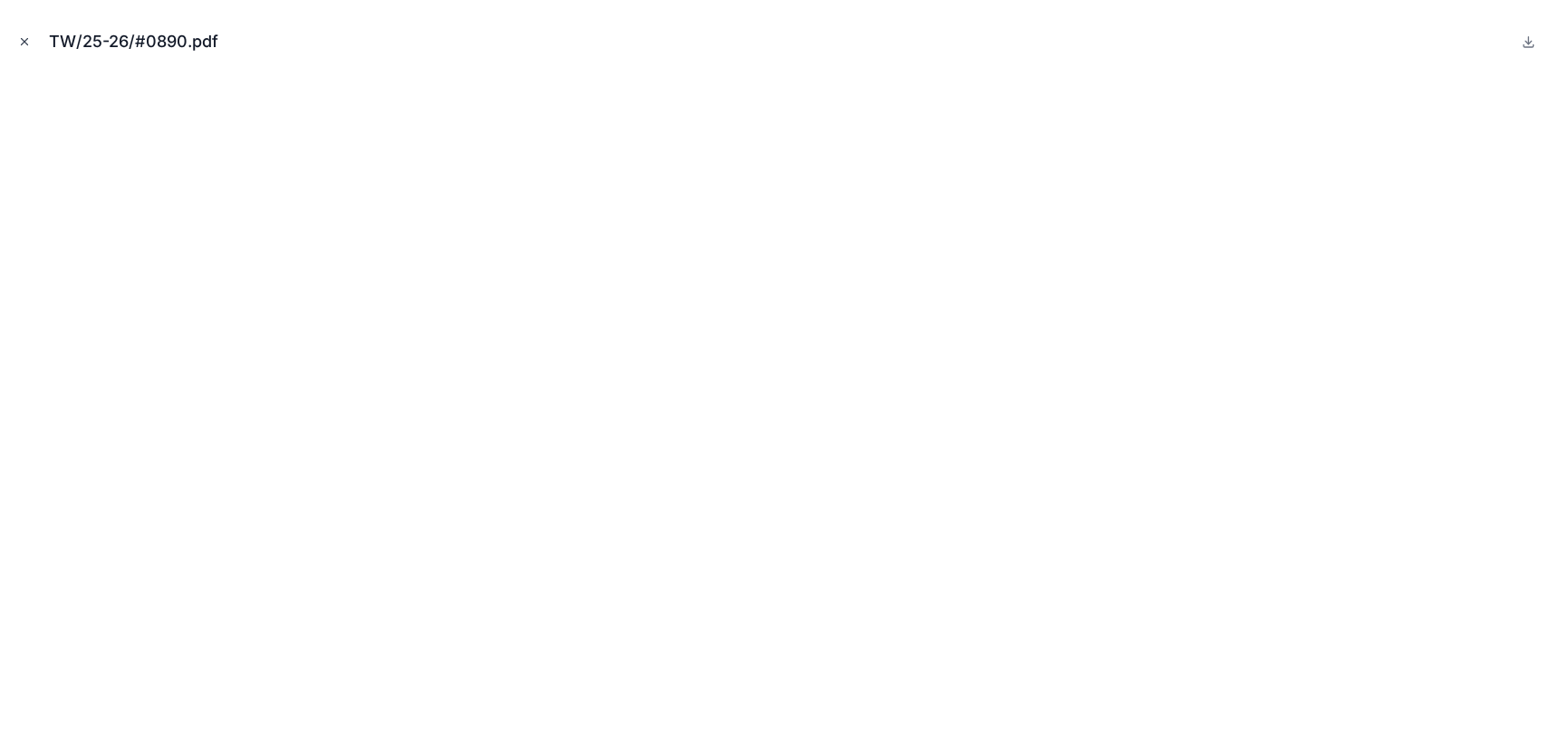
click at [22, 36] on icon "Close modal" at bounding box center [24, 41] width 13 height 13
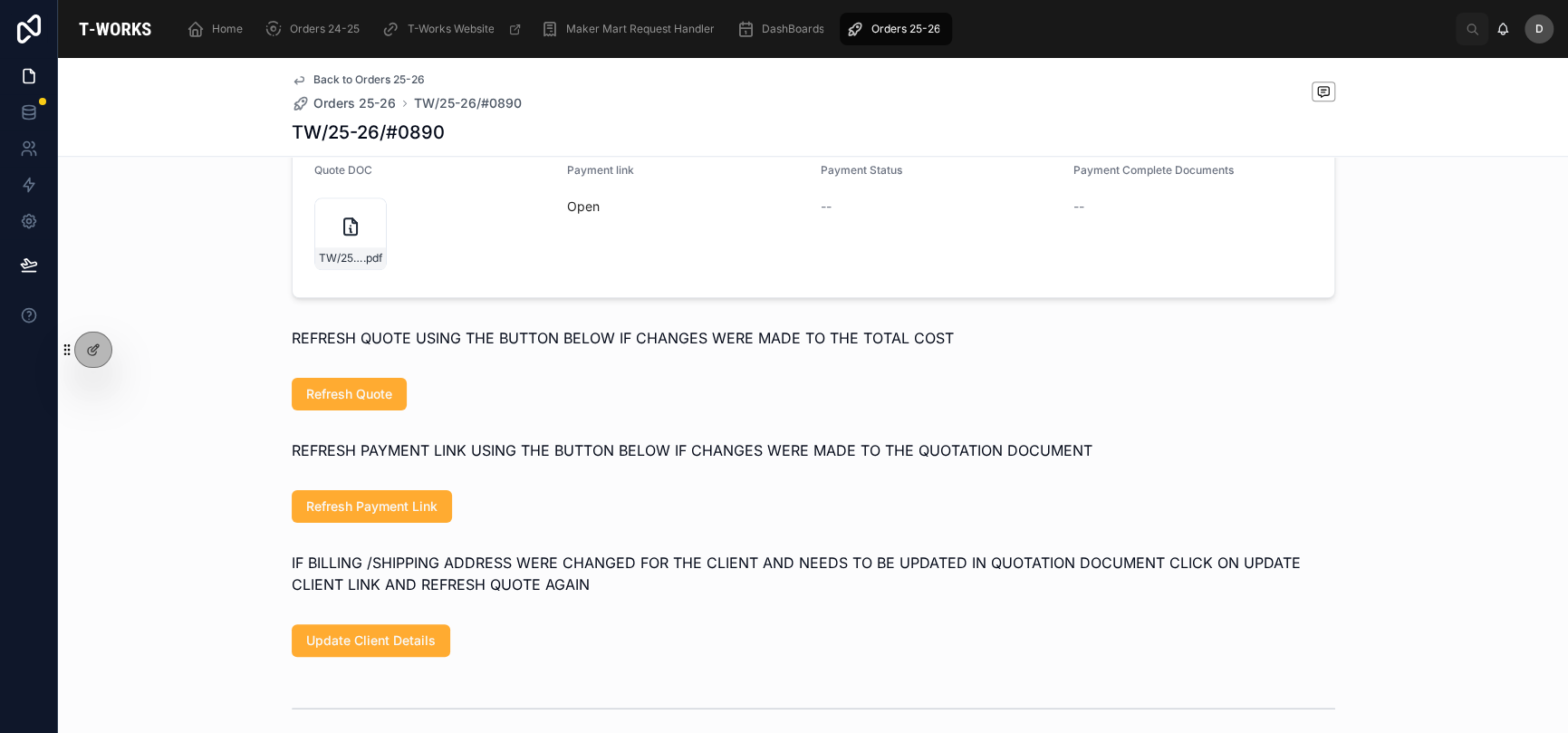
scroll to position [966, 0]
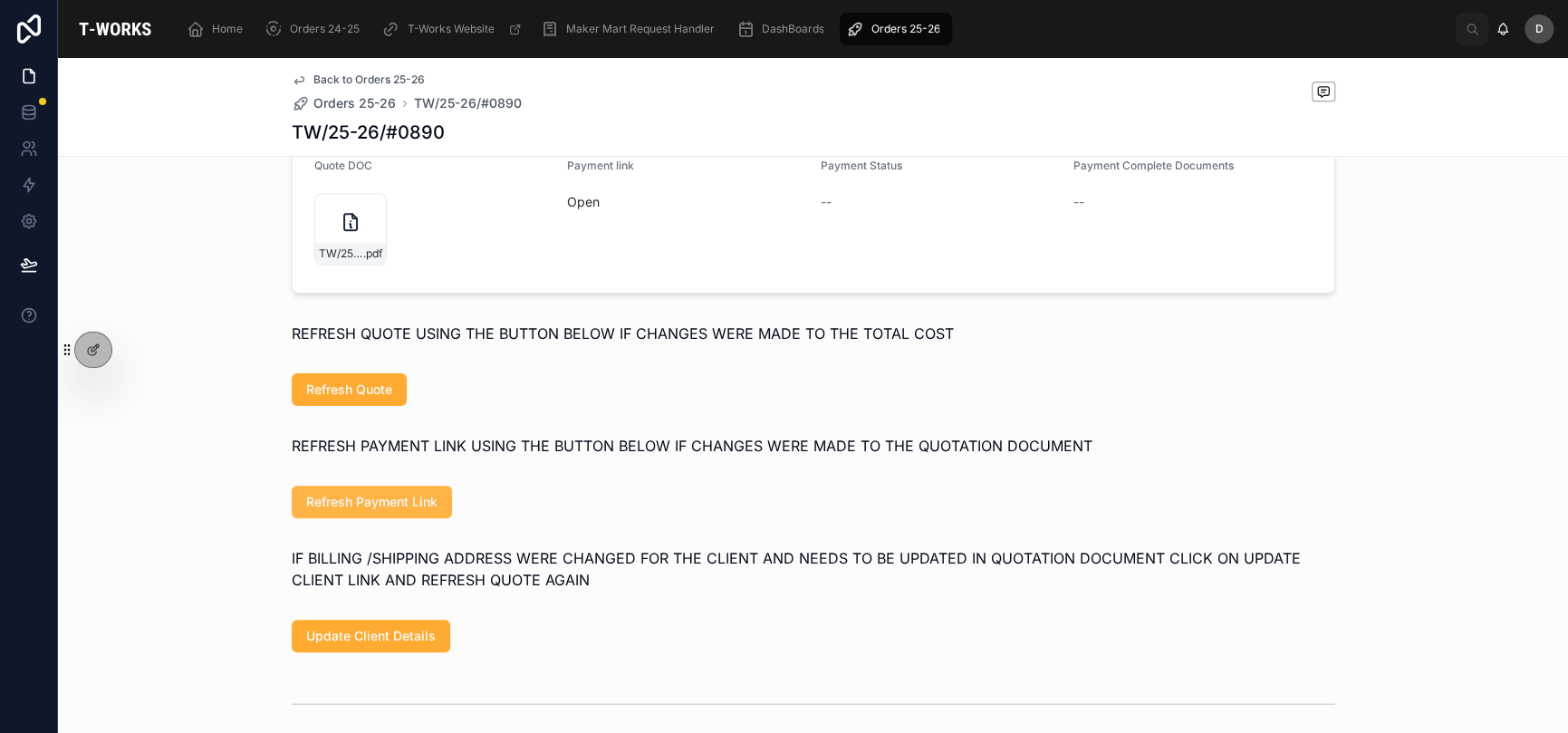
click at [392, 518] on button "Refresh Payment Link" at bounding box center [372, 502] width 160 height 33
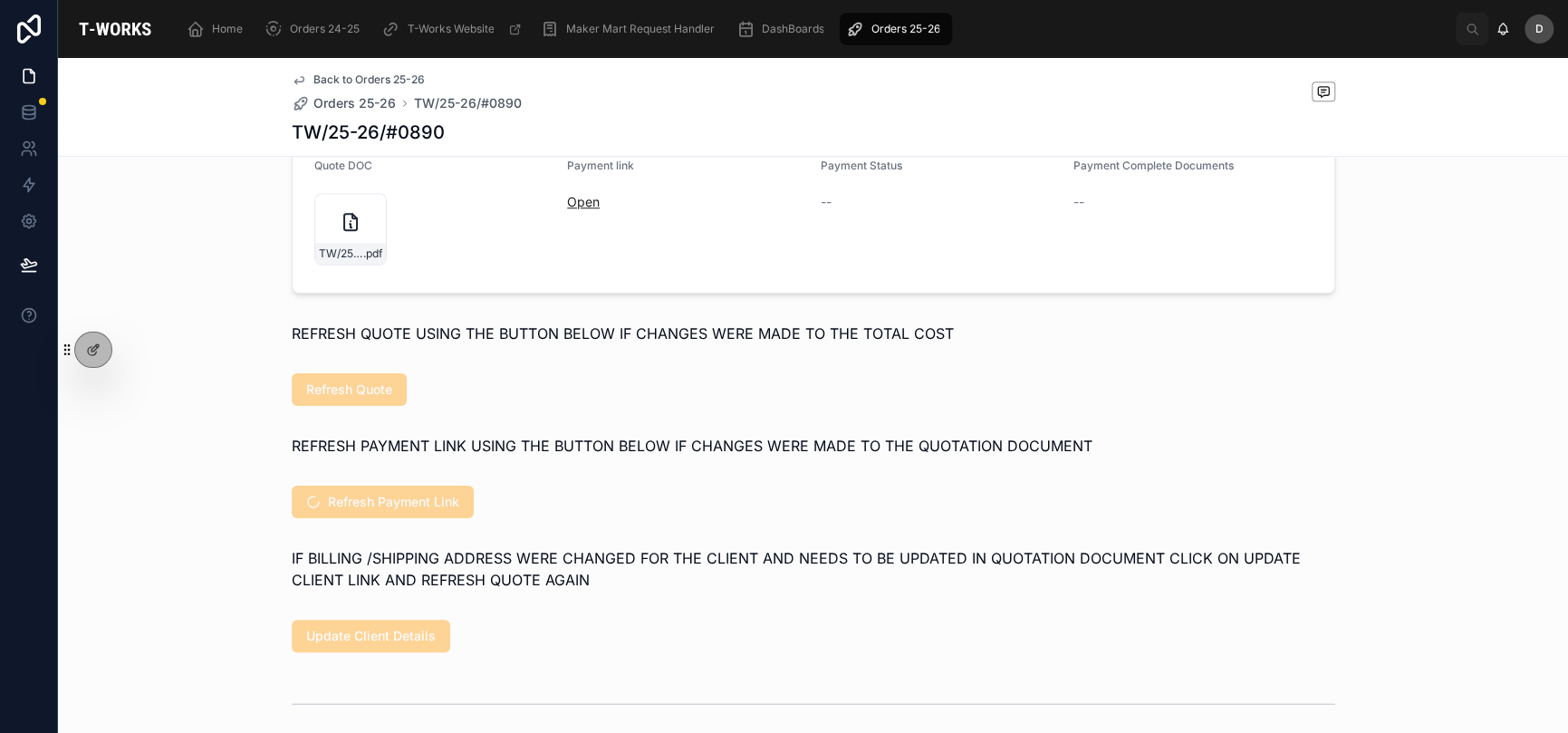
click at [586, 209] on link "Open" at bounding box center [583, 202] width 33 height 15
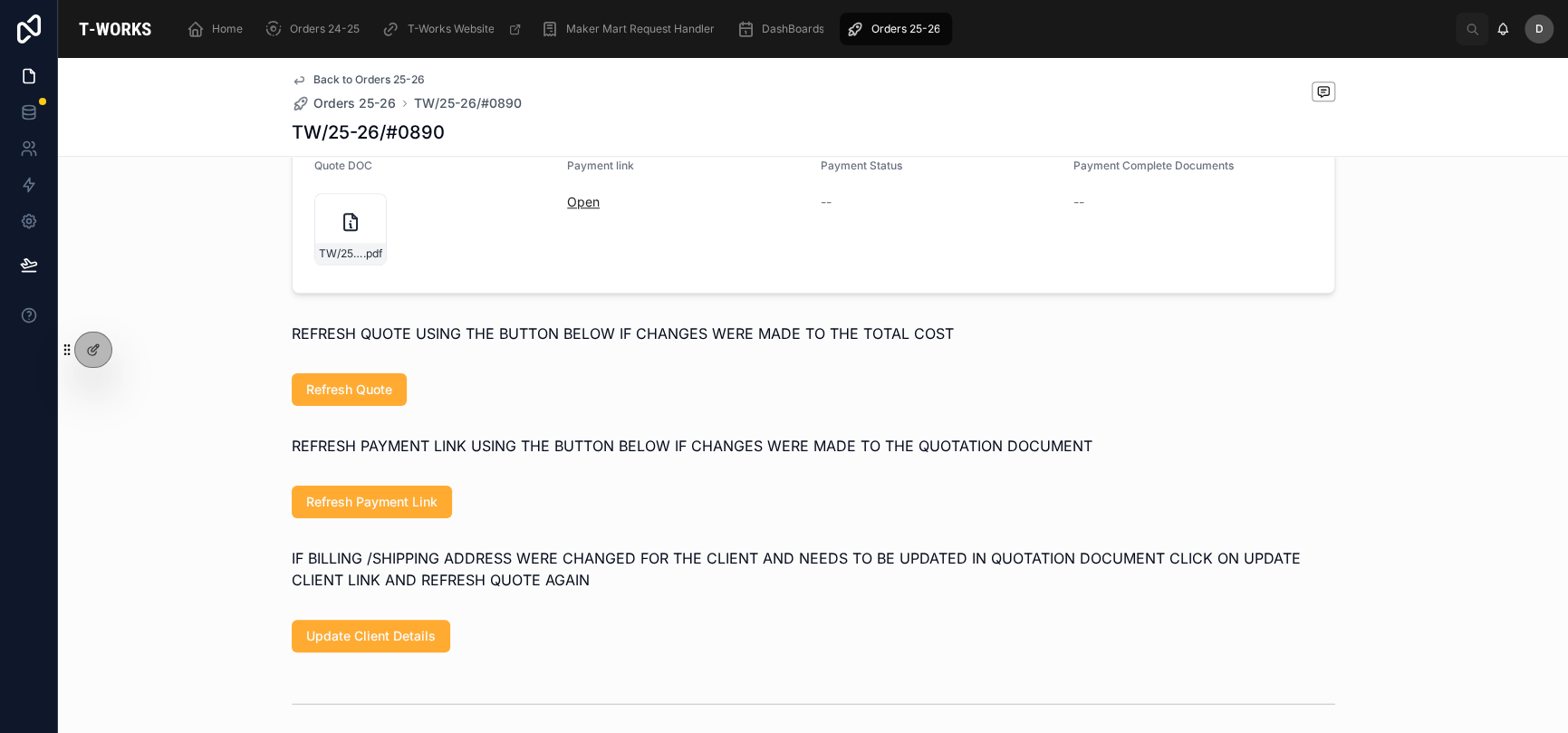
click at [568, 209] on link "Open" at bounding box center [583, 202] width 33 height 15
click at [572, 209] on link "Open" at bounding box center [583, 202] width 33 height 15
click at [594, 211] on span "Open" at bounding box center [687, 202] width 239 height 18
click at [579, 209] on link "Open" at bounding box center [583, 202] width 33 height 15
click at [585, 209] on link "Open" at bounding box center [583, 202] width 33 height 15
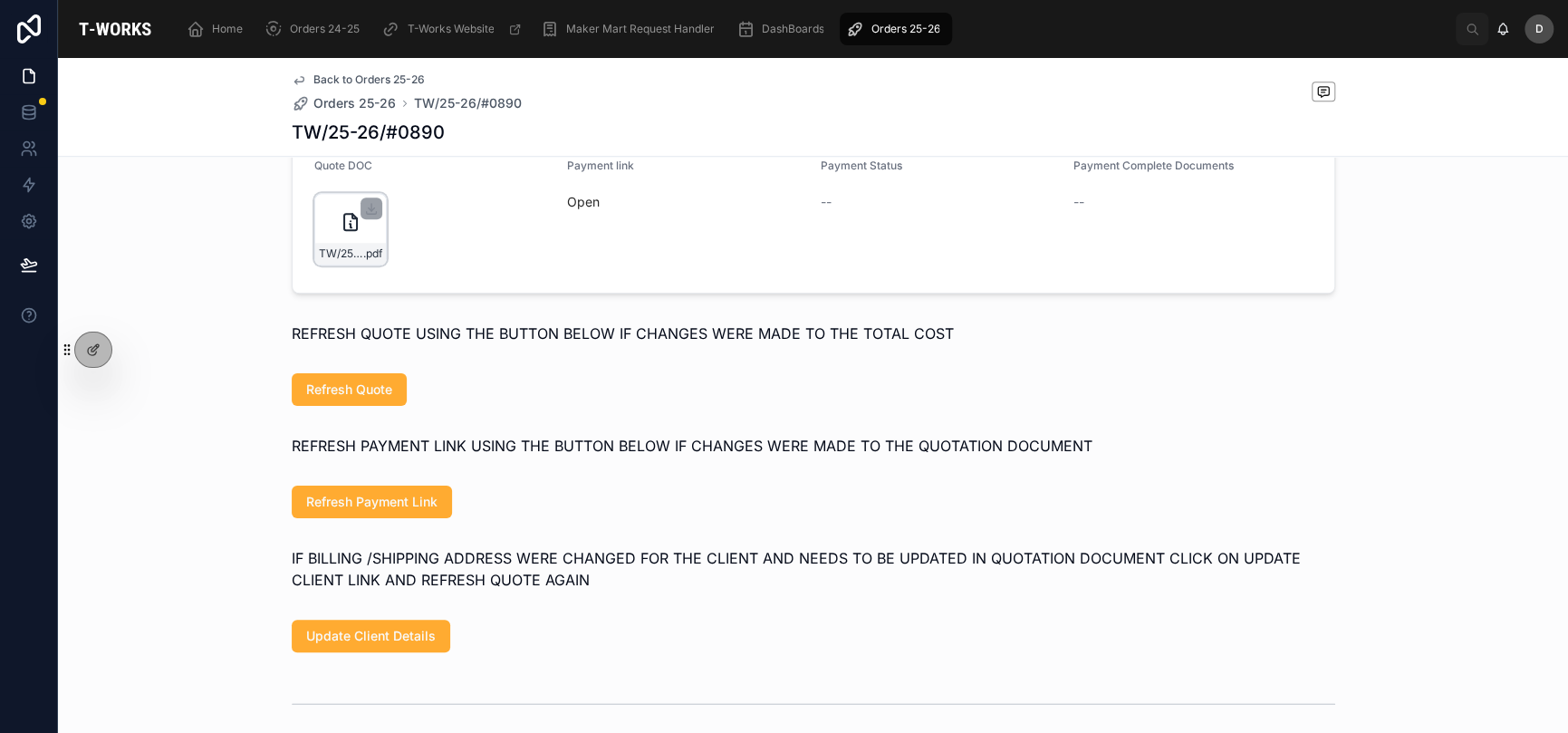
click at [329, 264] on div "TW/25-26/#0890 .pdf" at bounding box center [350, 229] width 72 height 72
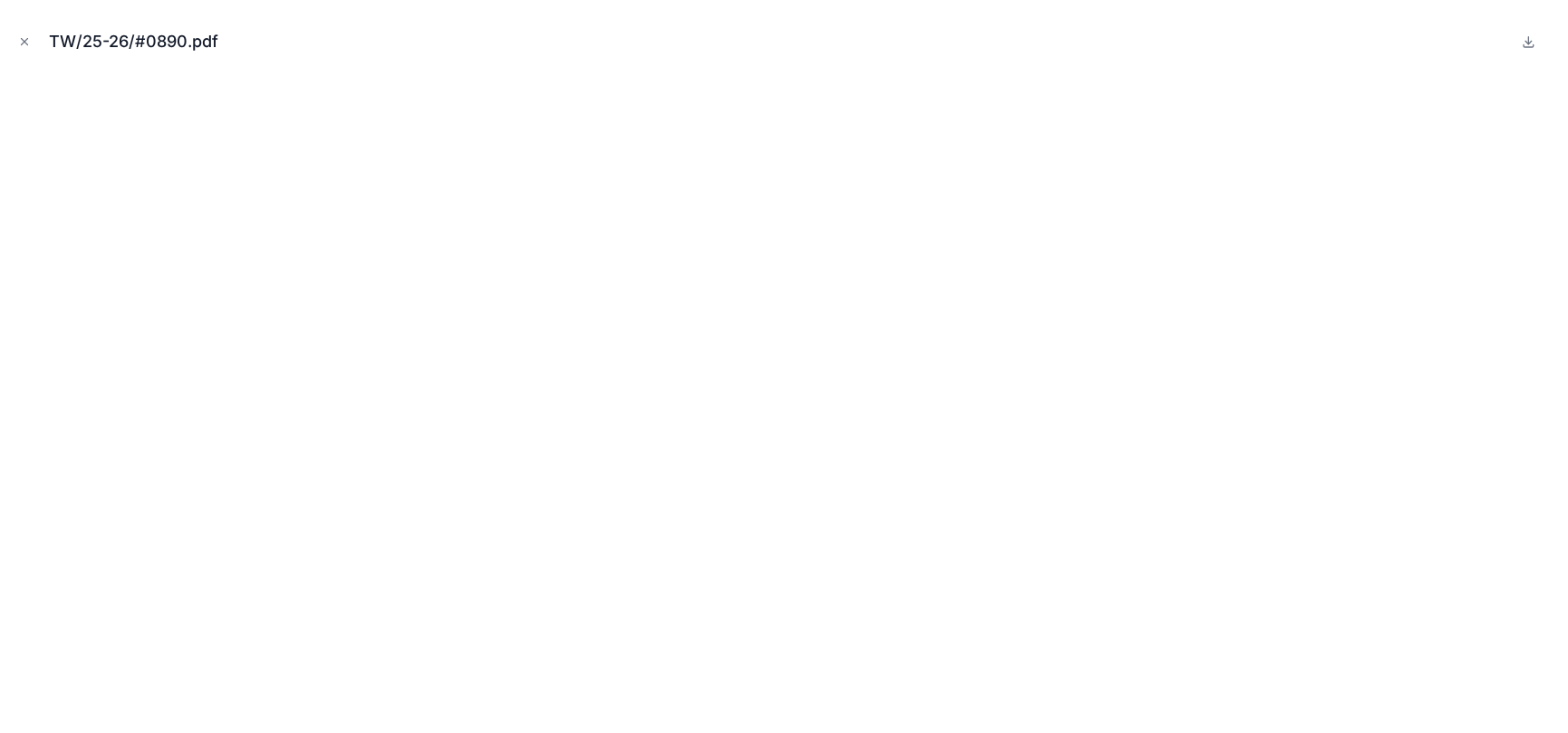
drag, startPoint x: 27, startPoint y: 38, endPoint x: 68, endPoint y: 36, distance: 41.0
click at [28, 38] on icon "Close modal" at bounding box center [24, 41] width 13 height 13
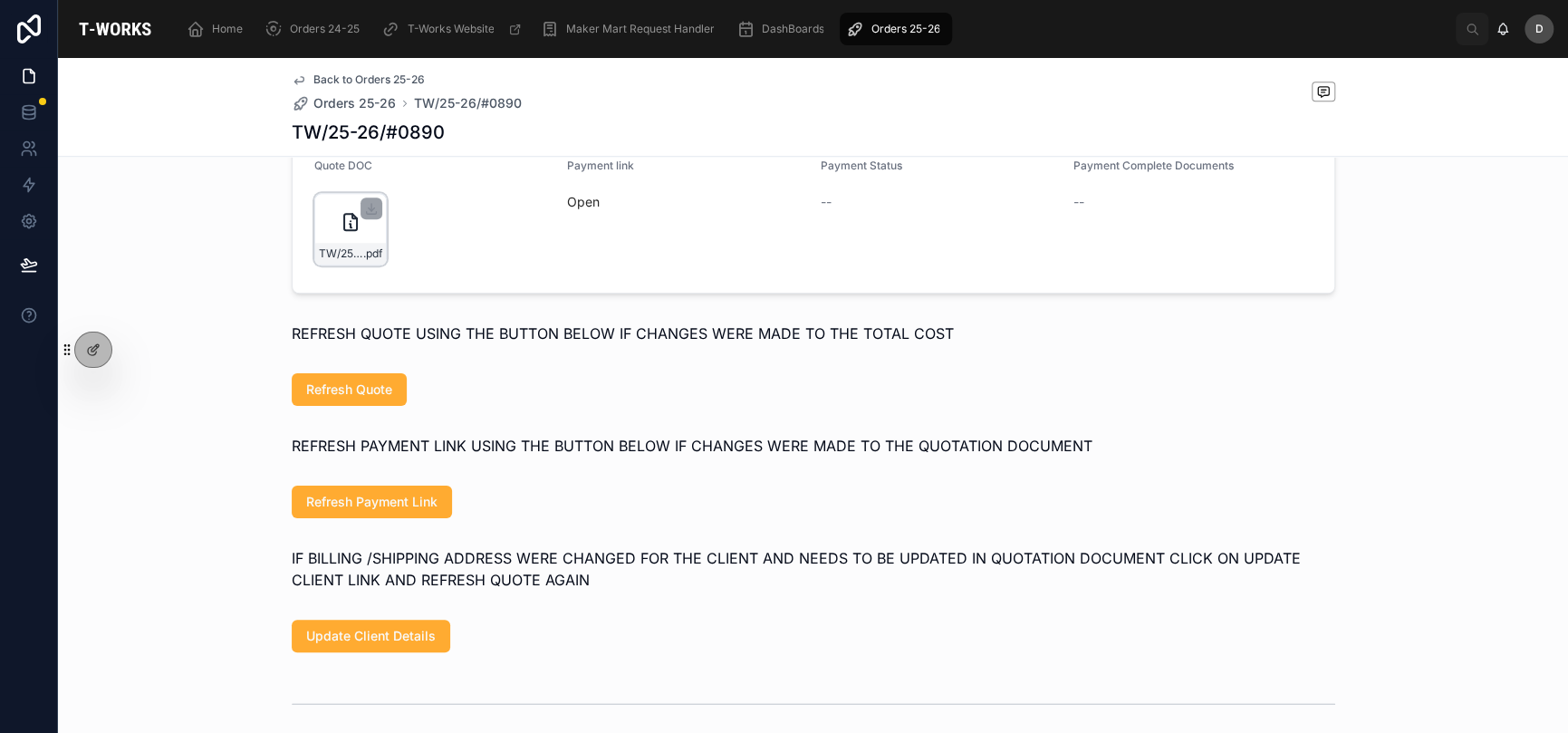
click at [321, 265] on div "TW/25-26/#0890 .pdf" at bounding box center [350, 229] width 72 height 72
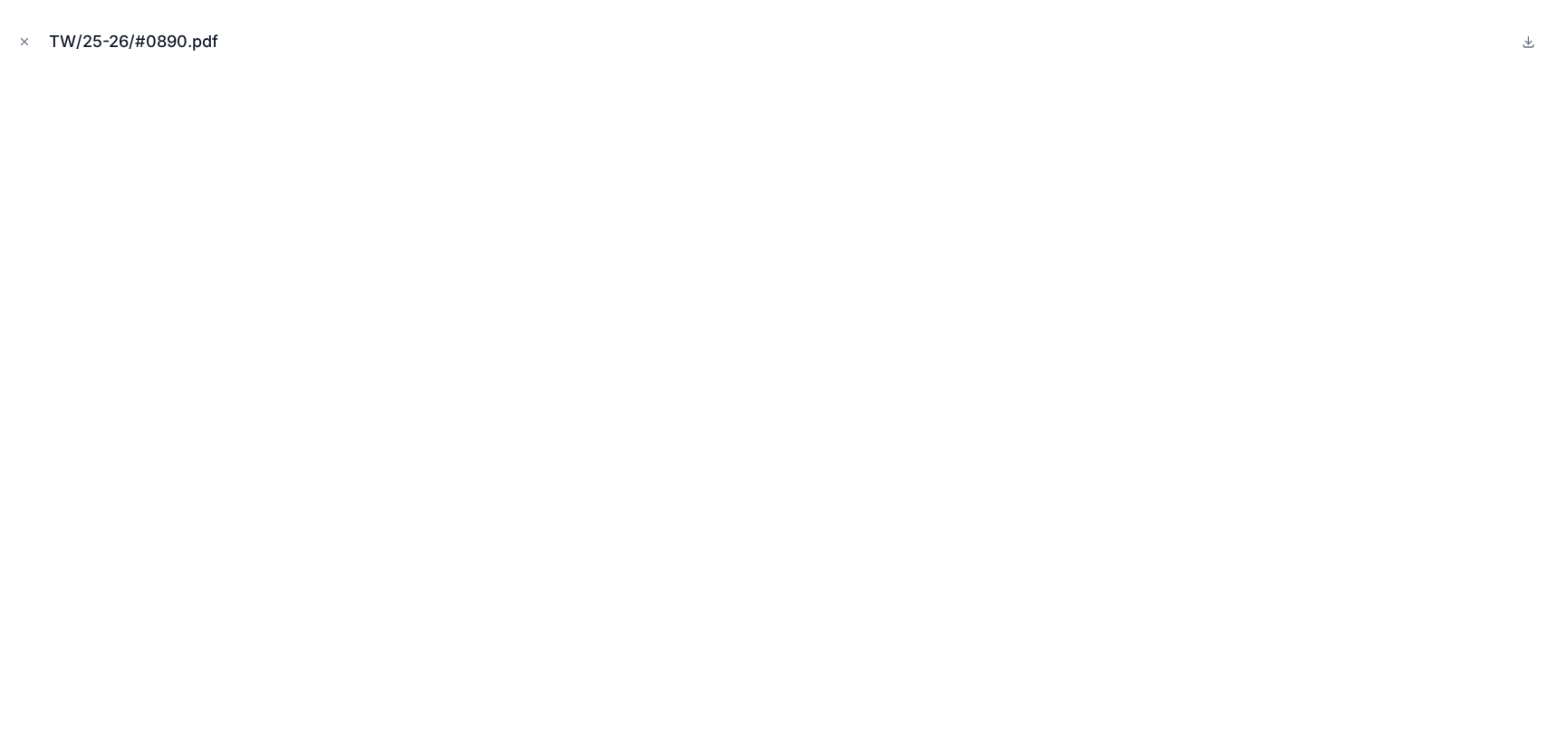
click at [33, 52] on div "TW/25-26/#0890.pdf" at bounding box center [784, 41] width 1539 height 54
click at [30, 49] on button "Close modal" at bounding box center [24, 41] width 20 height 20
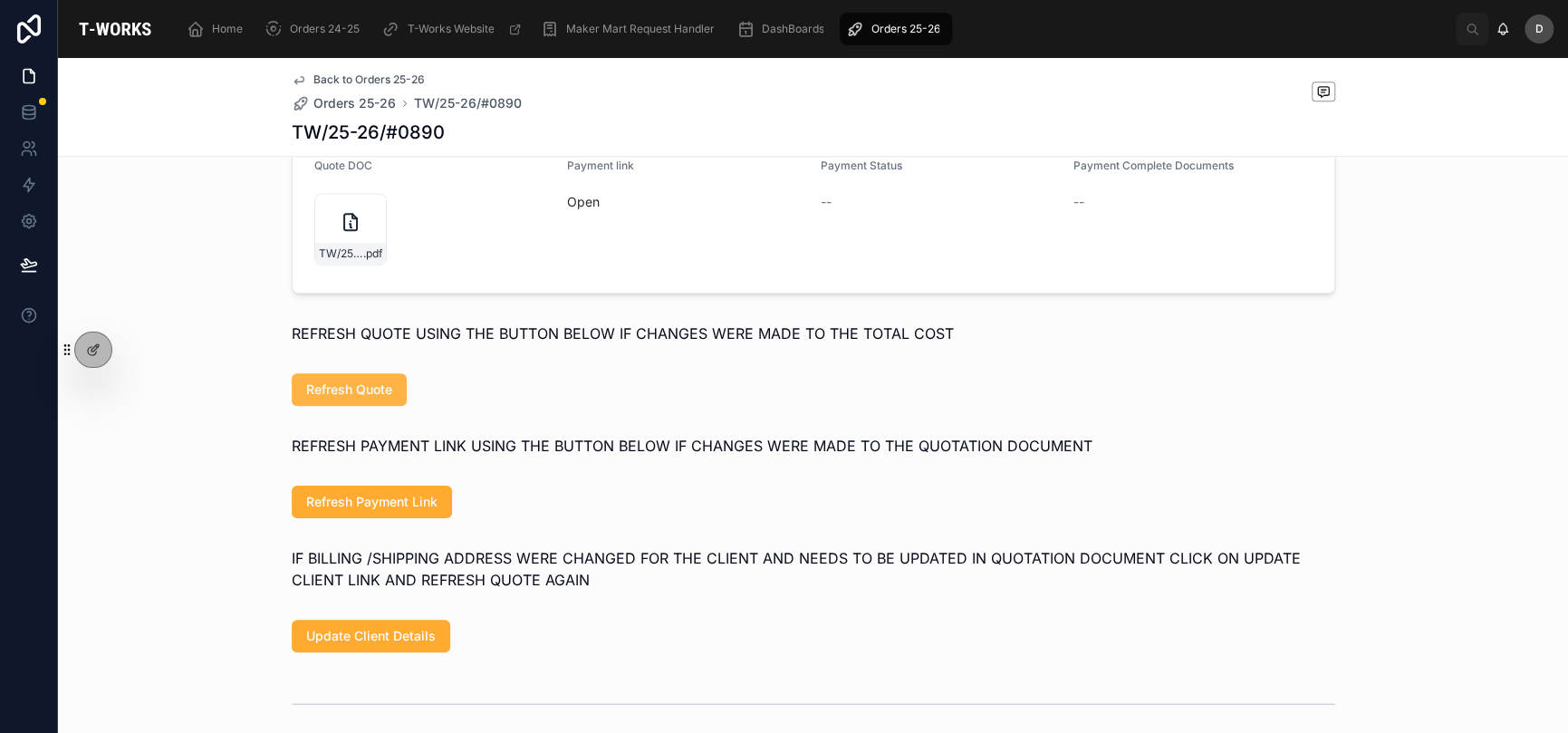
click at [367, 398] on span "Refresh Quote" at bounding box center [349, 390] width 86 height 18
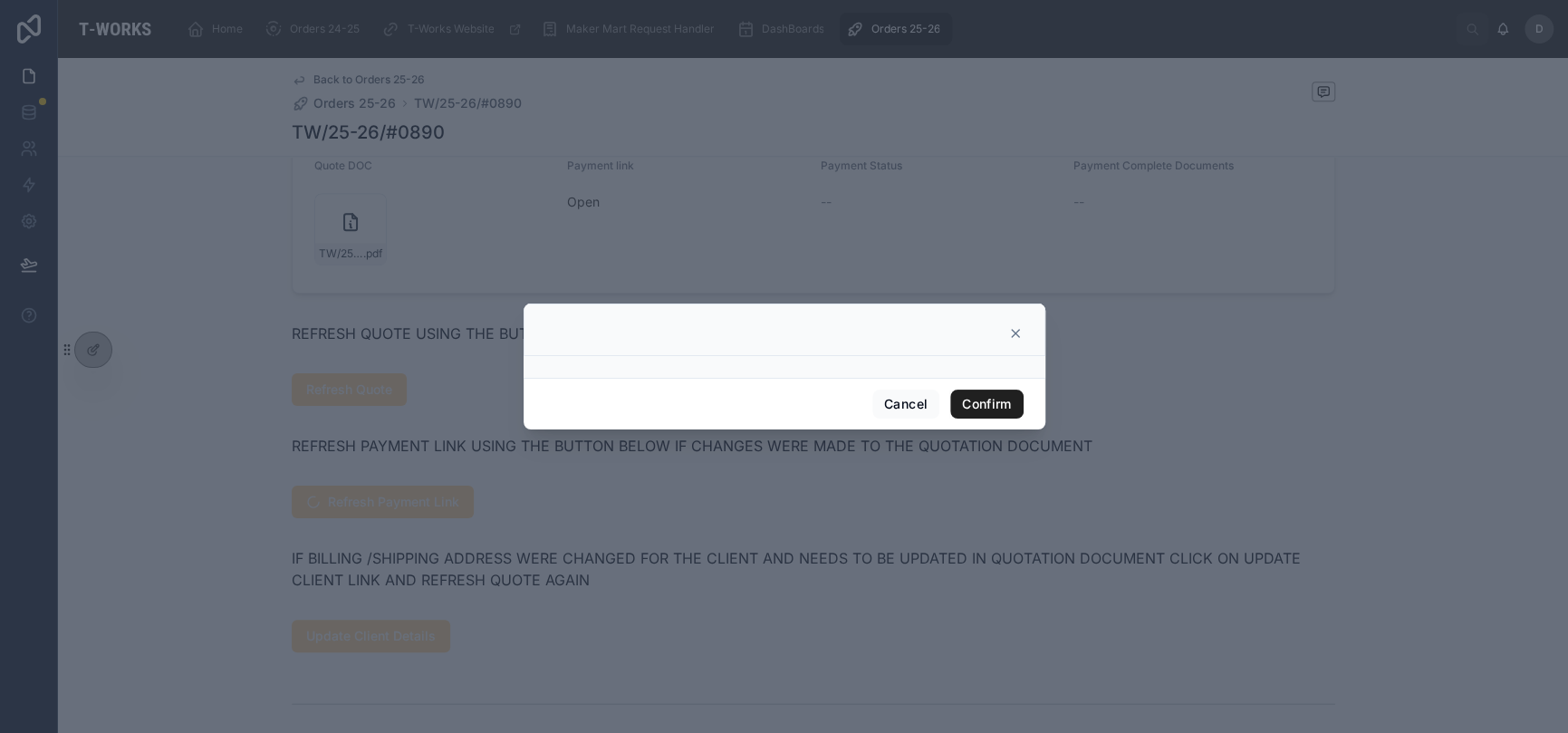
click at [1001, 398] on button "Confirm" at bounding box center [987, 404] width 72 height 29
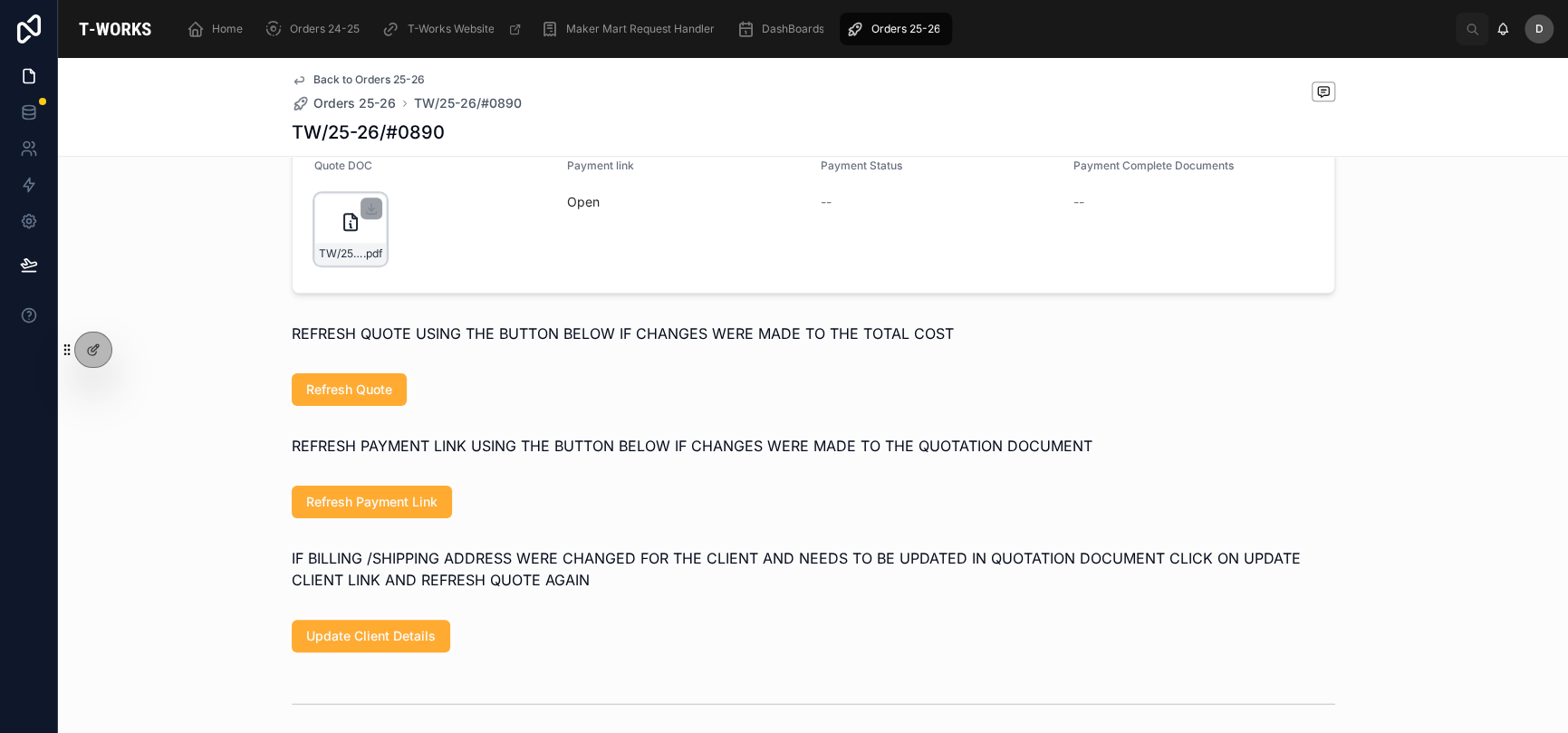
click at [329, 265] on div "TW/25-26/#0890 .pdf" at bounding box center [350, 229] width 72 height 72
click at [322, 265] on div "TW/25-26/#0890 .pdf" at bounding box center [350, 229] width 72 height 72
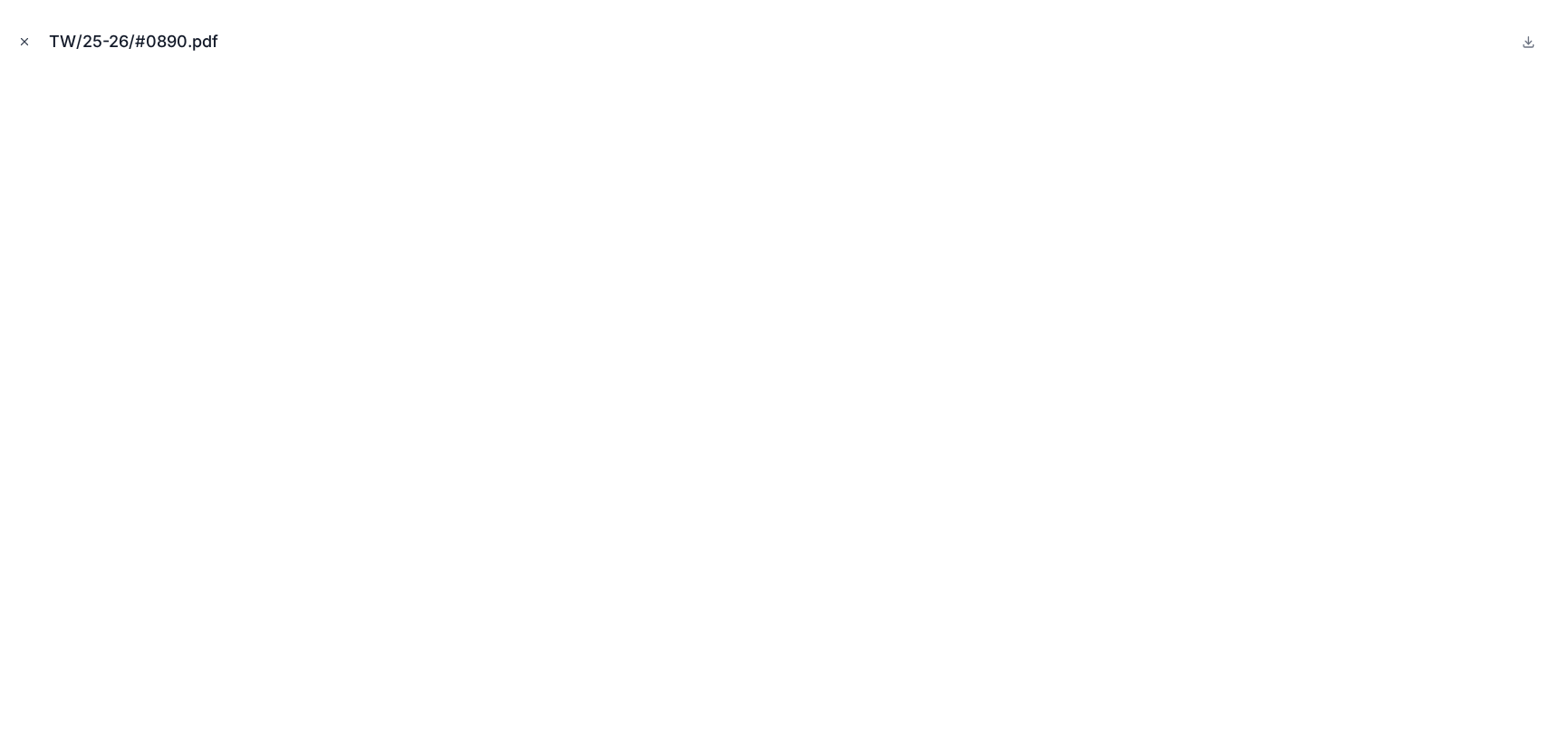
click at [16, 38] on button "Close modal" at bounding box center [24, 41] width 20 height 20
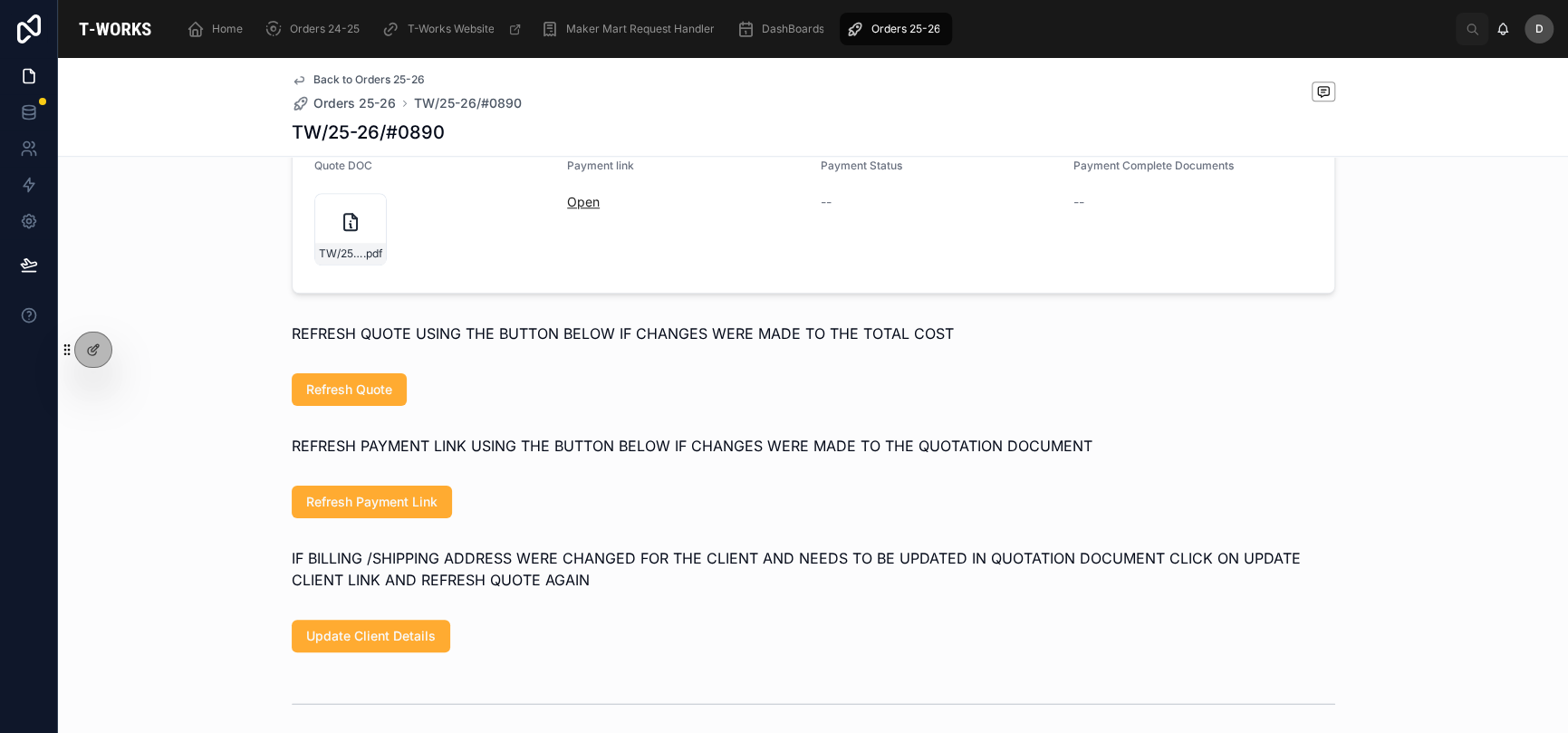
click at [573, 209] on link "Open" at bounding box center [583, 202] width 33 height 15
click at [123, 27] on img at bounding box center [115, 29] width 85 height 29
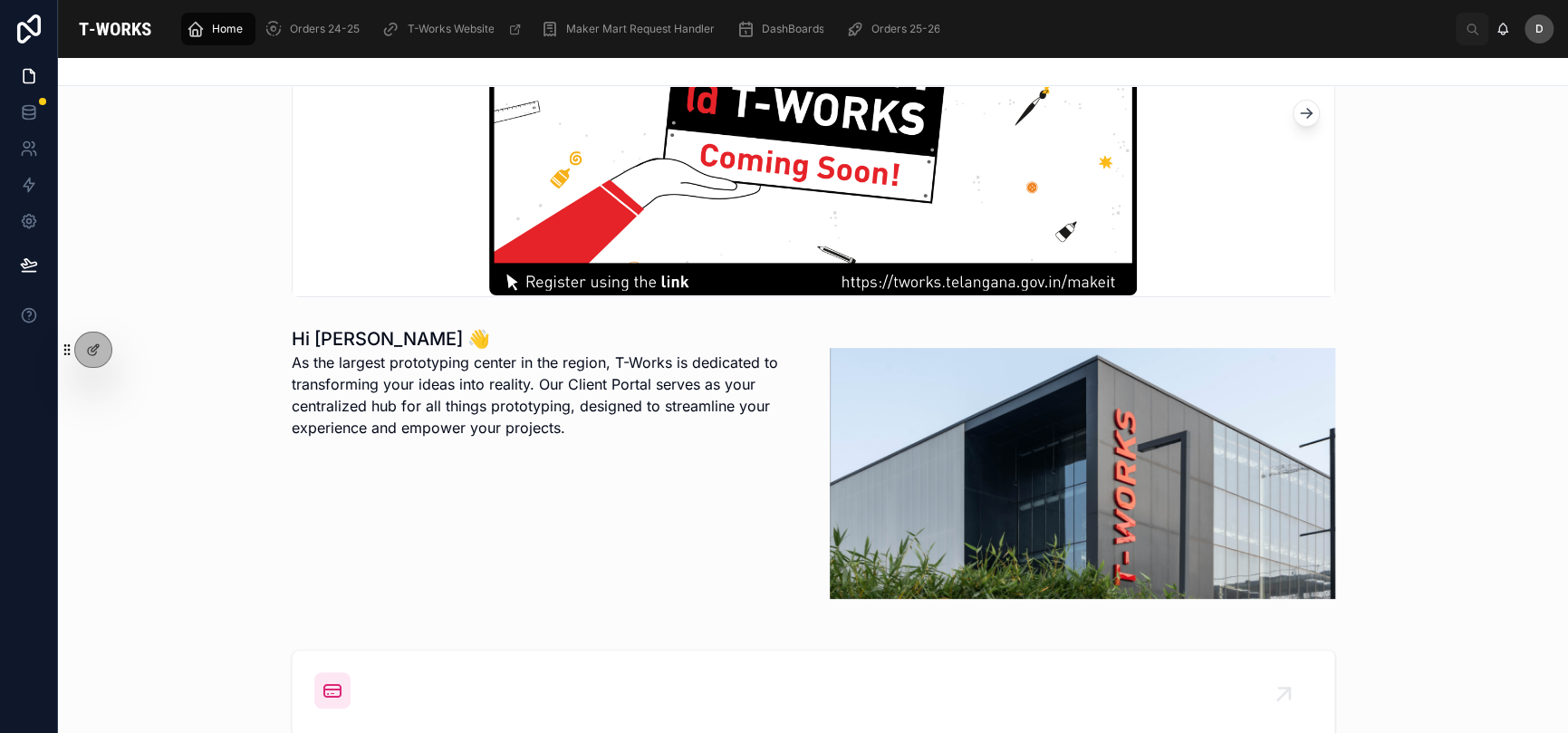
scroll to position [211, 0]
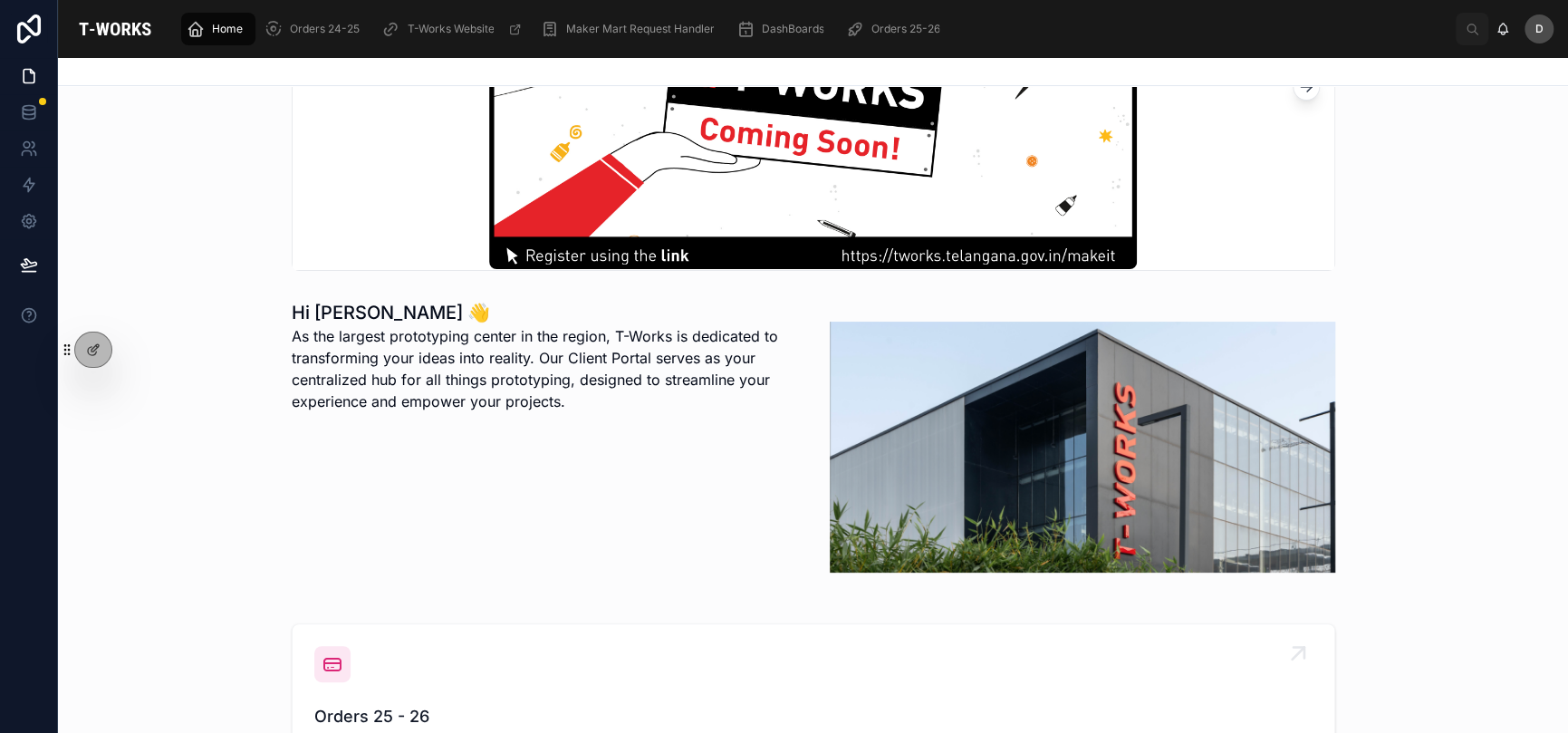
click at [664, 673] on div "Orders 25 - 26 ORDER DETAILS FOR THE FISCAL YEAR [DATE]- [DATE]" at bounding box center [813, 702] width 998 height 113
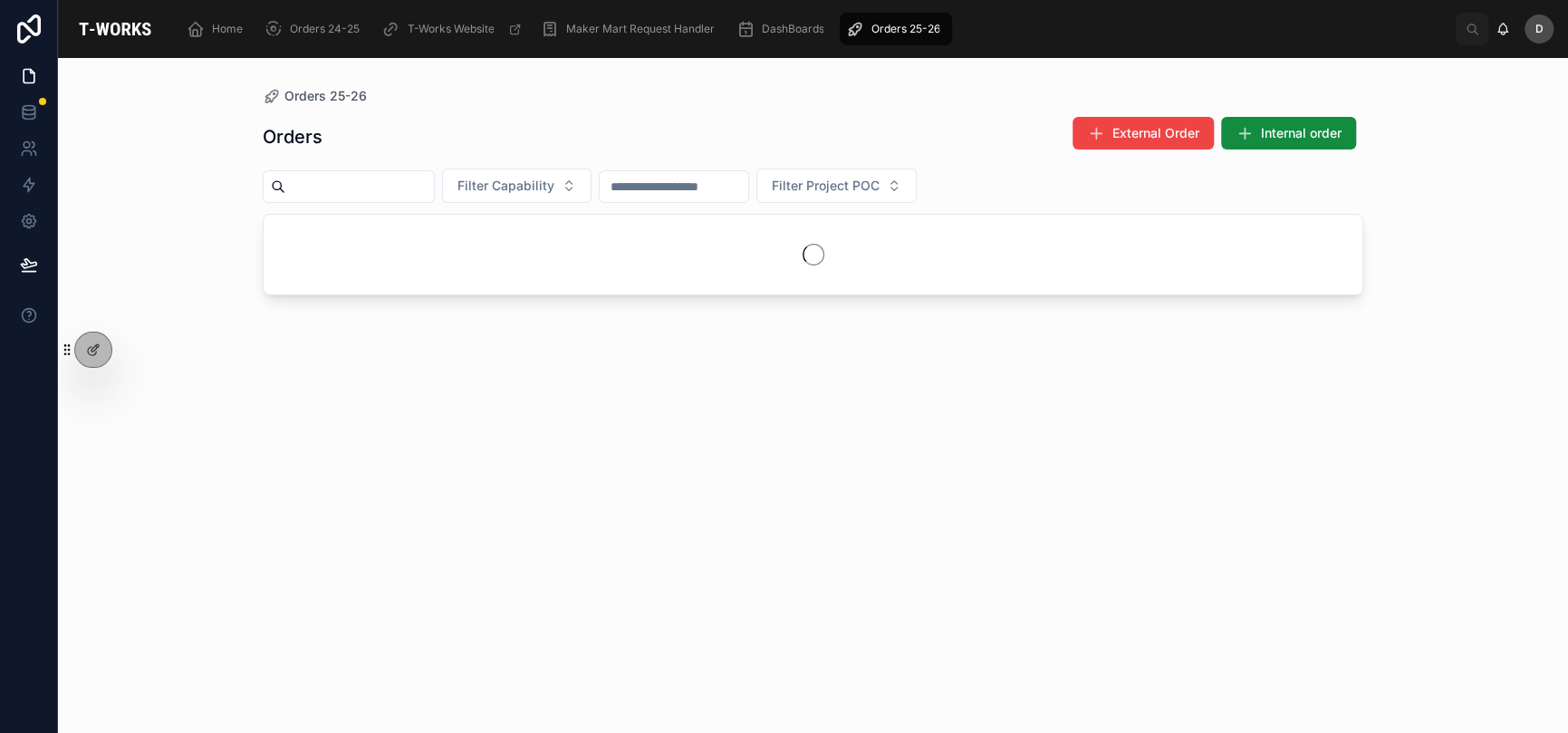
click at [426, 187] on input "text" at bounding box center [360, 186] width 149 height 25
type input "****"
